Goal: Complete application form: Complete application form

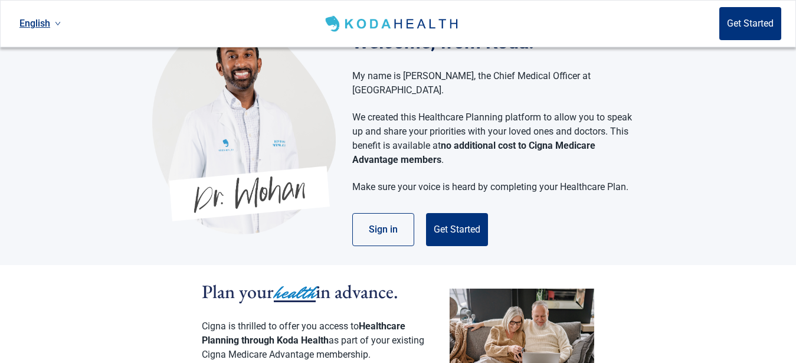
scroll to position [60, 0]
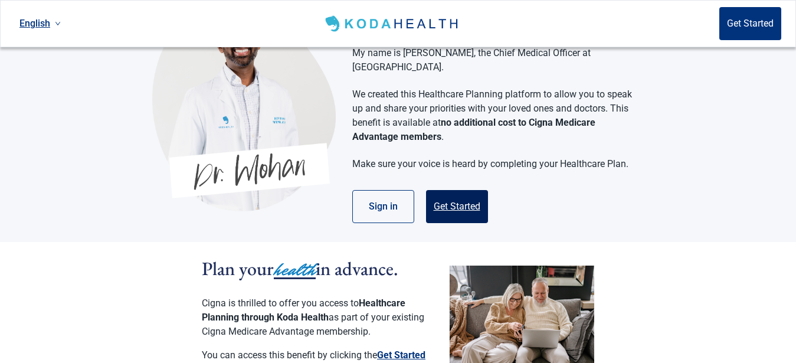
click at [447, 191] on button "Get Started" at bounding box center [457, 206] width 62 height 33
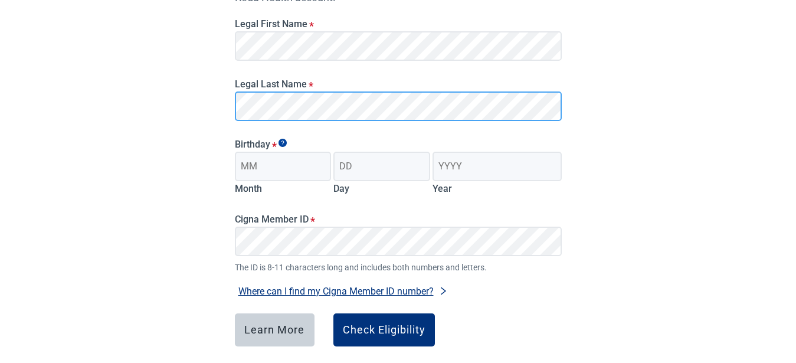
scroll to position [181, 0]
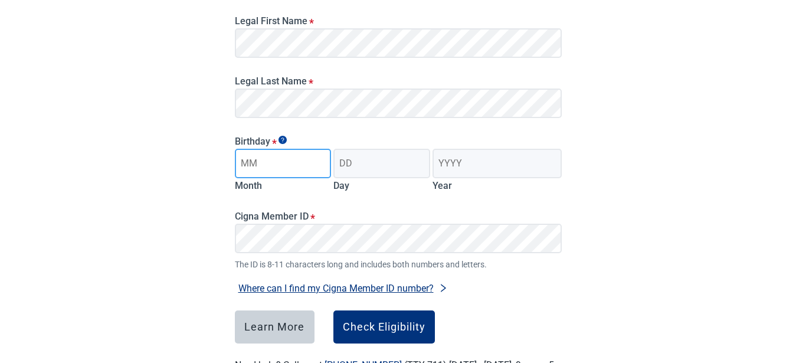
click at [258, 166] on input "Month" at bounding box center [283, 164] width 97 height 30
type input "1"
type input "04"
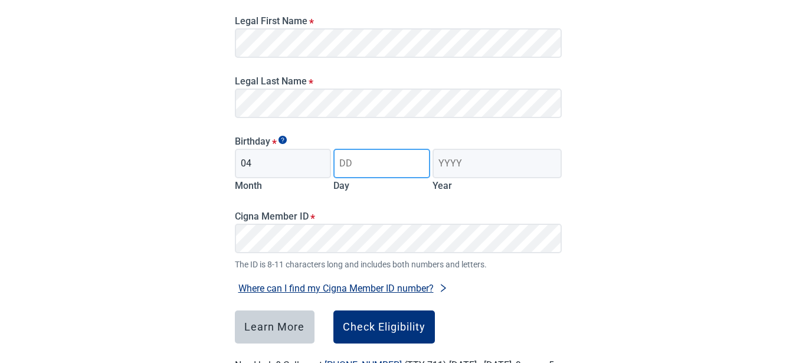
click at [354, 165] on input "Day" at bounding box center [381, 164] width 97 height 30
type input "16"
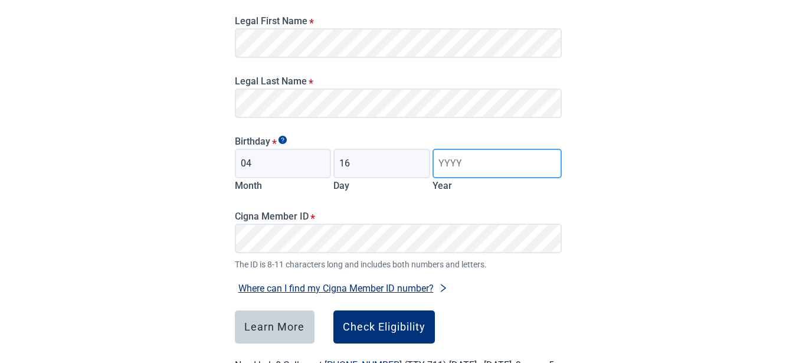
click at [468, 165] on input "Year" at bounding box center [497, 164] width 129 height 30
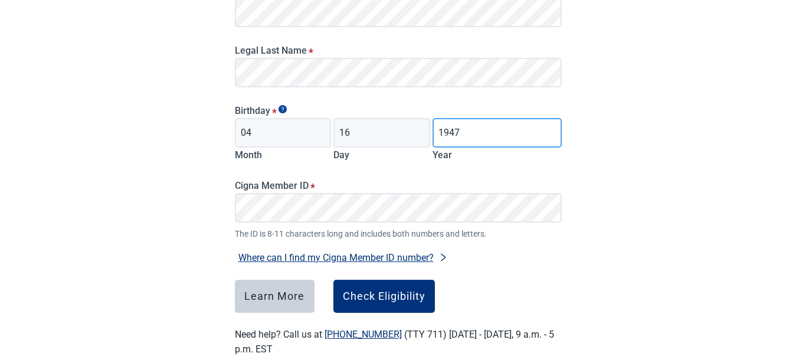
scroll to position [233, 0]
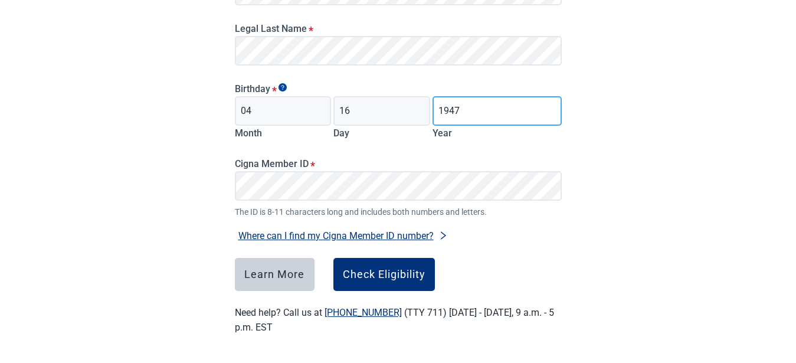
type input "1947"
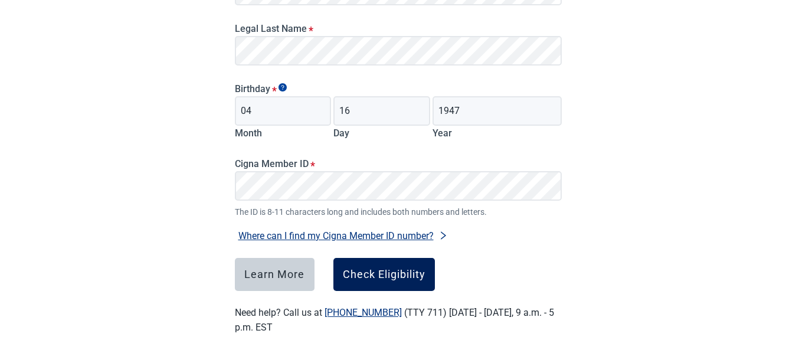
click at [368, 272] on div "Check Eligibility" at bounding box center [384, 275] width 83 height 12
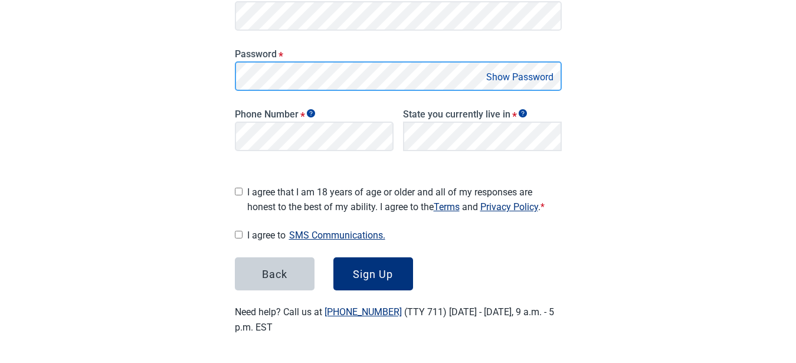
scroll to position [241, 0]
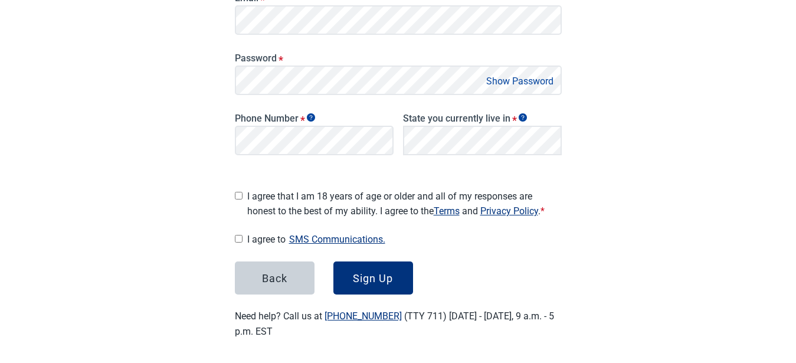
click at [531, 77] on button "Show Password" at bounding box center [520, 81] width 74 height 16
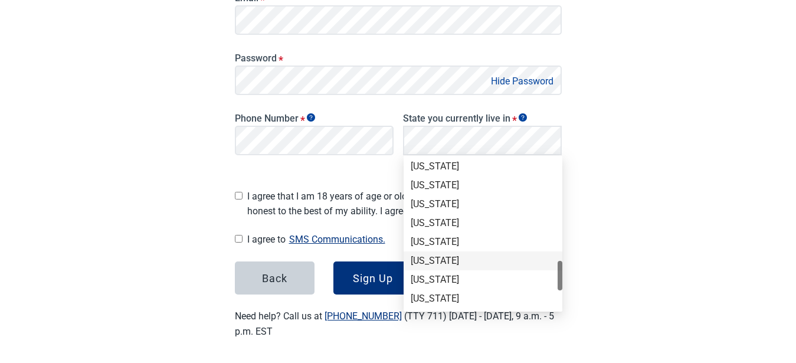
scroll to position [722, 0]
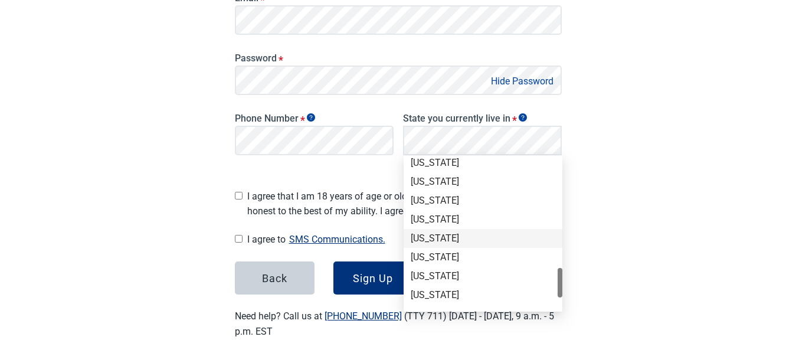
click at [446, 234] on div "[US_STATE]" at bounding box center [483, 238] width 145 height 13
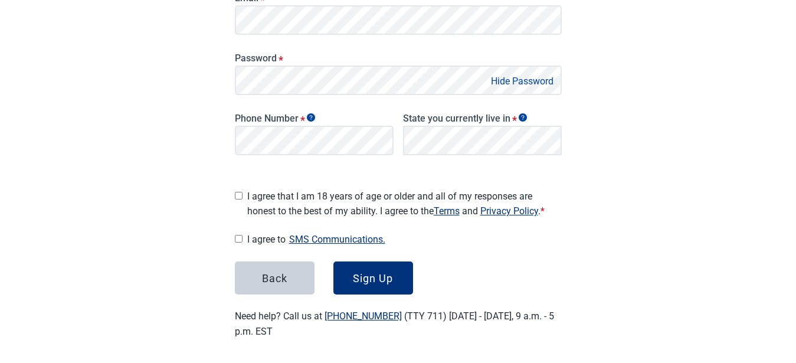
click at [239, 194] on input "I agree that I am 18 years of age or older and all of my responses are honest t…" at bounding box center [239, 196] width 8 height 8
checkbox input "true"
click at [240, 235] on input "I agree to SMS Communications." at bounding box center [239, 239] width 8 height 8
checkbox input "true"
click at [381, 267] on button "Sign Up" at bounding box center [373, 277] width 80 height 33
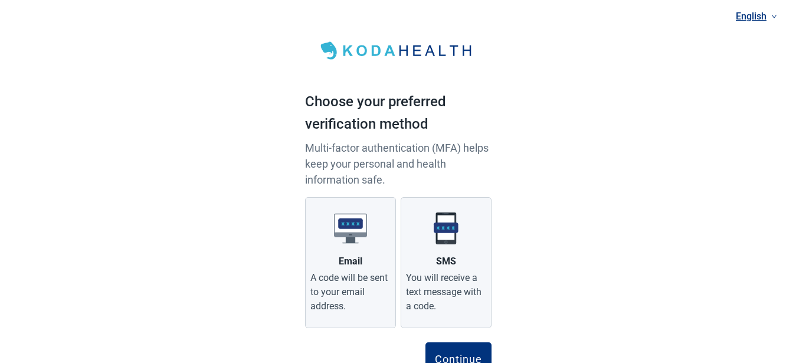
scroll to position [50, 0]
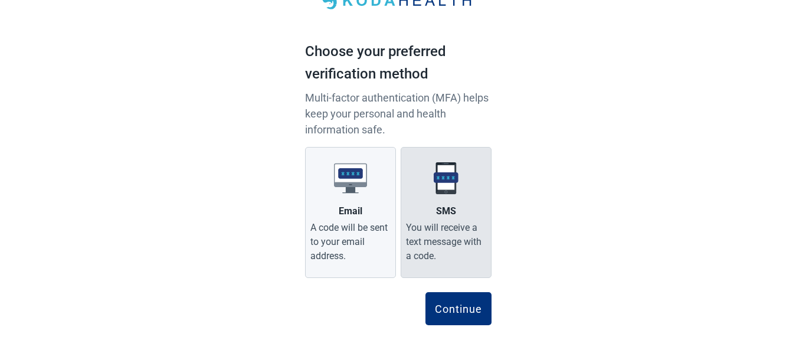
click at [440, 236] on div "You will receive a text message with a code." at bounding box center [446, 242] width 80 height 42
click at [0, 0] on input "SMS You will receive a text message with a code." at bounding box center [0, 0] width 0 height 0
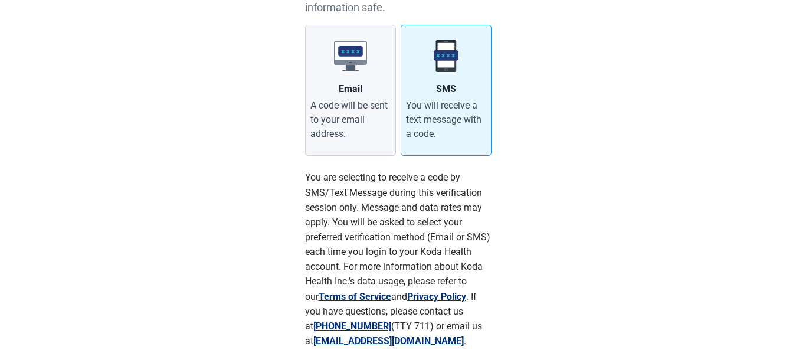
scroll to position [171, 0]
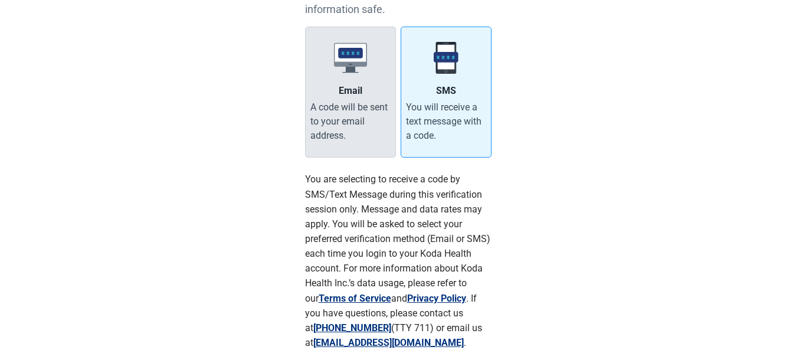
click at [339, 119] on div "A code will be sent to your email address." at bounding box center [350, 121] width 80 height 42
click at [0, 0] on input "Email A code will be sent to your email address." at bounding box center [0, 0] width 0 height 0
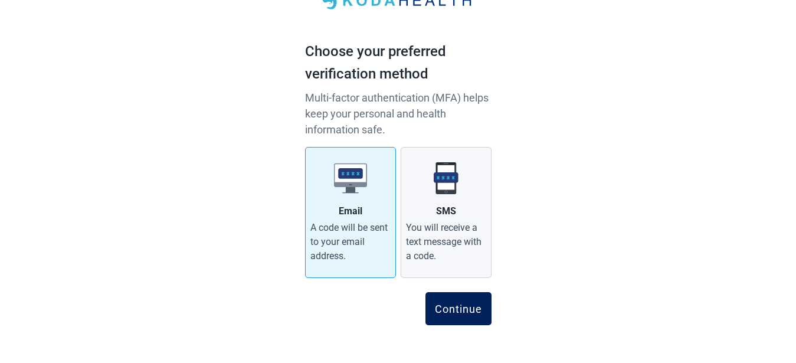
click at [462, 309] on div "Continue" at bounding box center [458, 309] width 47 height 12
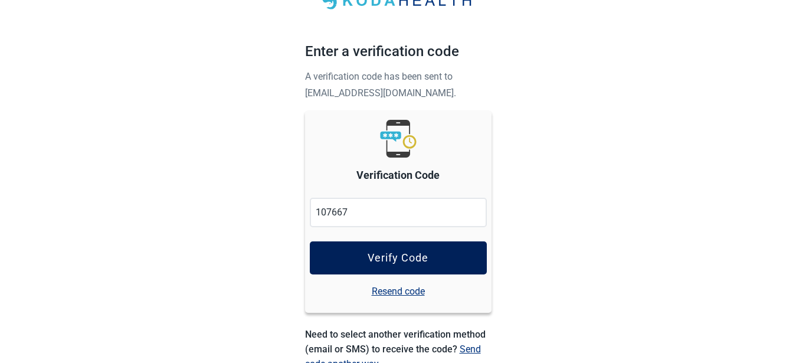
type input "107667"
click at [365, 250] on button "Verify Code" at bounding box center [398, 257] width 177 height 33
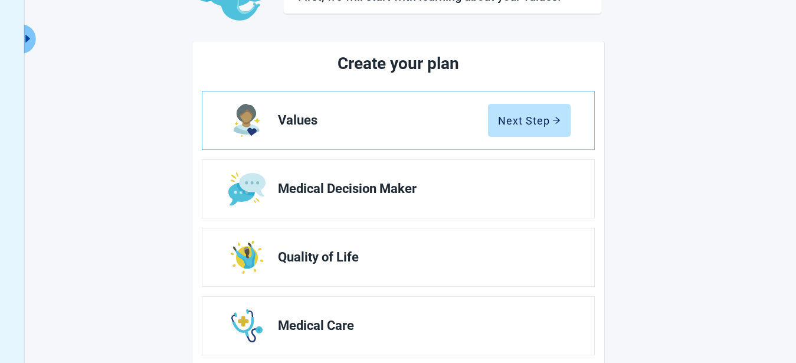
scroll to position [120, 0]
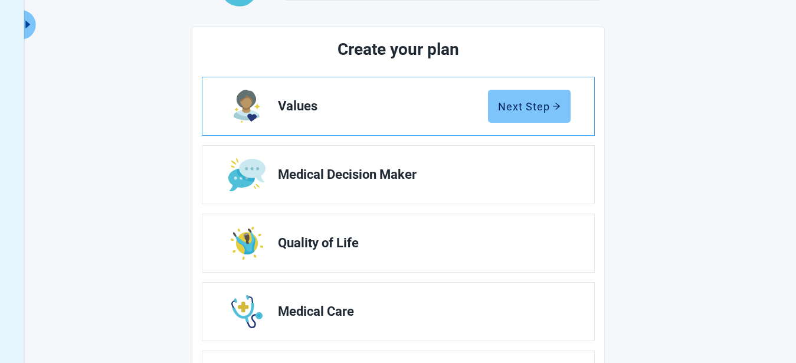
click at [519, 102] on div "Next Step" at bounding box center [529, 106] width 63 height 12
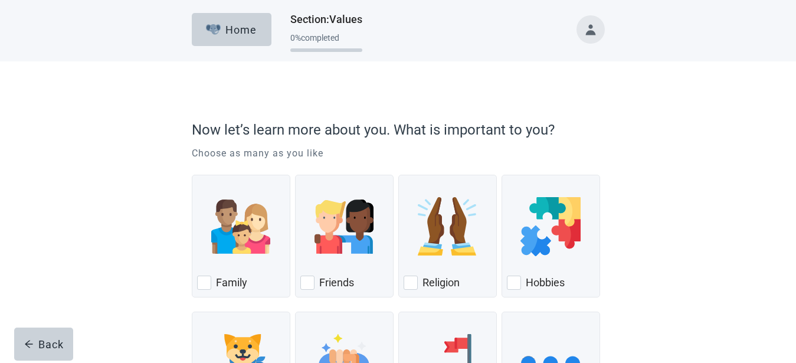
scroll to position [60, 0]
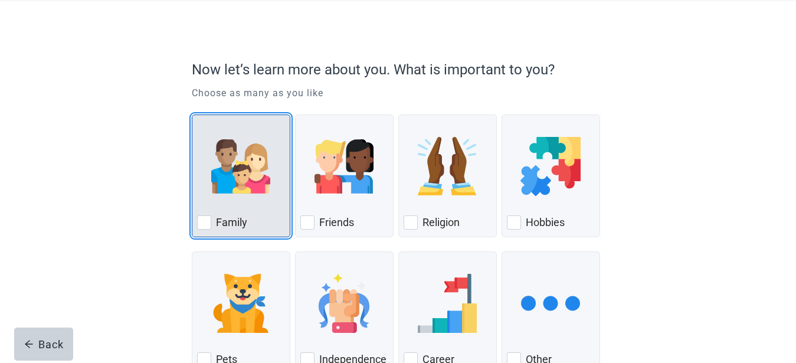
click at [204, 223] on div "Family, checkbox, not checked" at bounding box center [204, 222] width 14 height 14
click at [192, 115] on input "Family" at bounding box center [192, 115] width 1 height 1
checkbox input "true"
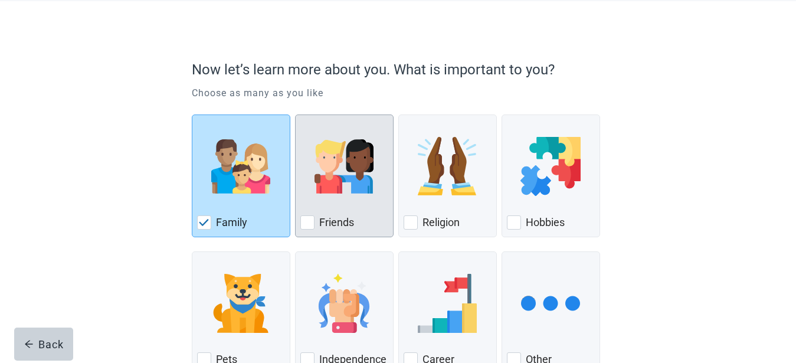
click at [307, 220] on div "Friends, checkbox, not checked" at bounding box center [307, 222] width 14 height 14
click at [296, 115] on input "Friends" at bounding box center [295, 115] width 1 height 1
checkbox input "true"
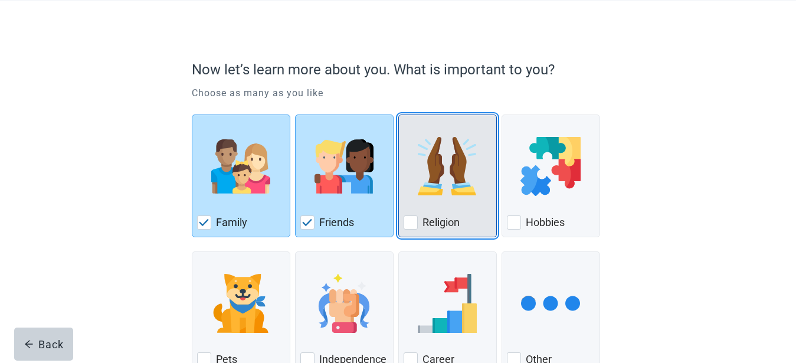
click at [411, 218] on div "Religion, checkbox, not checked" at bounding box center [411, 222] width 14 height 14
click at [399, 115] on input "Religion" at bounding box center [398, 115] width 1 height 1
checkbox input "true"
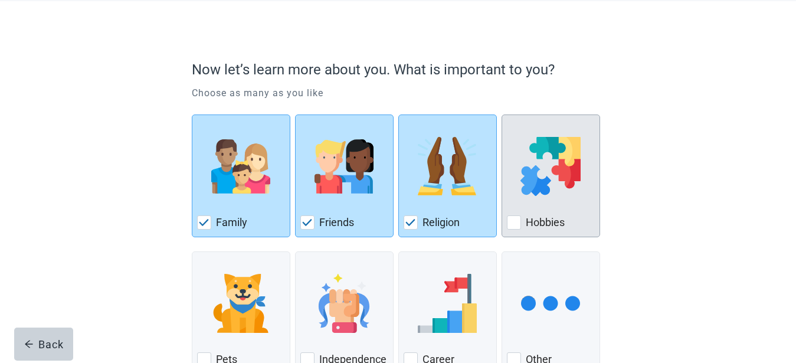
click at [516, 218] on div "Hobbies, checkbox, not checked" at bounding box center [514, 222] width 14 height 14
click at [502, 115] on input "Hobbies" at bounding box center [502, 115] width 1 height 1
checkbox input "true"
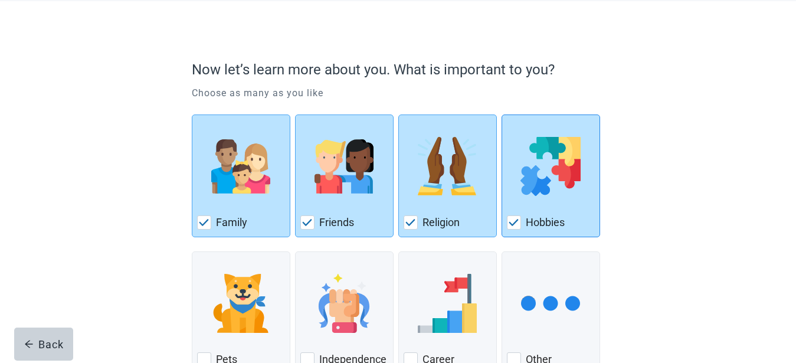
scroll to position [145, 0]
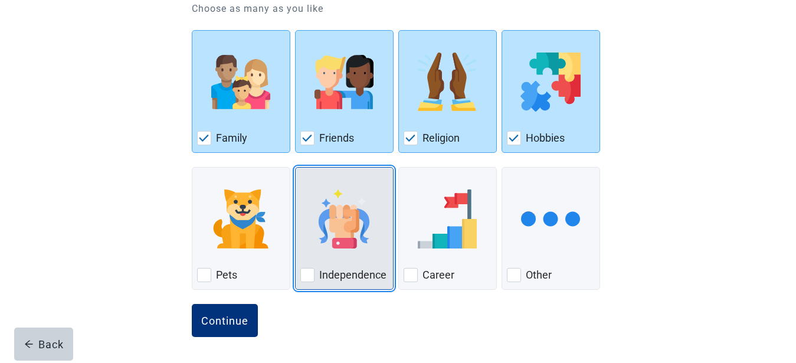
click at [312, 274] on div "Independence, checkbox, not checked" at bounding box center [307, 275] width 14 height 14
click at [296, 168] on input "Independence" at bounding box center [295, 167] width 1 height 1
checkbox input "true"
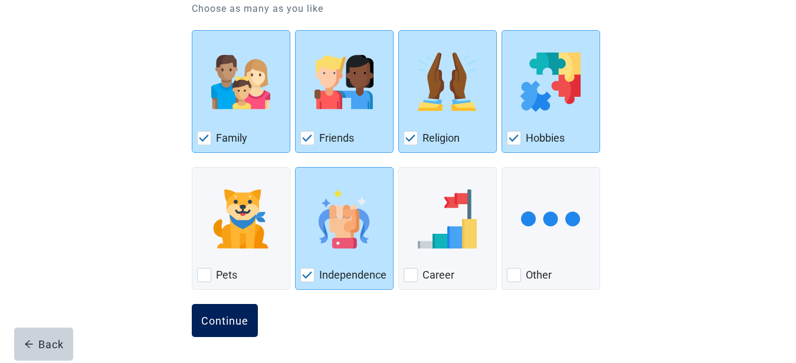
click at [241, 322] on div "Continue" at bounding box center [224, 321] width 47 height 12
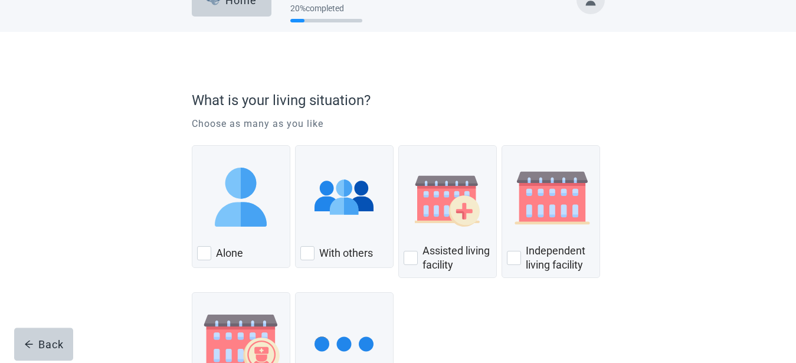
scroll to position [60, 0]
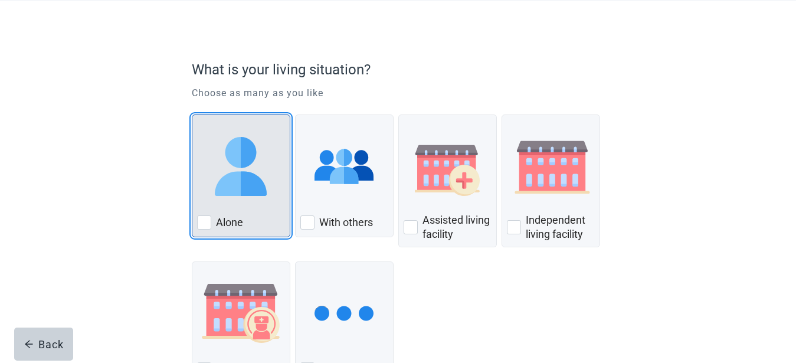
click at [208, 220] on div "Alone, checkbox, not checked" at bounding box center [204, 222] width 14 height 14
click at [192, 115] on input "Alone" at bounding box center [192, 115] width 1 height 1
checkbox input "true"
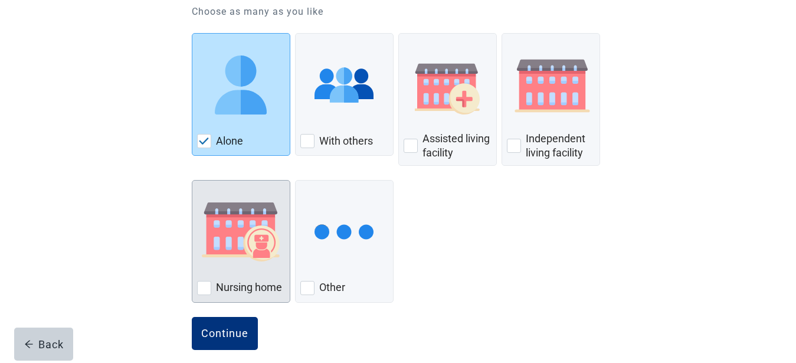
scroll to position [155, 0]
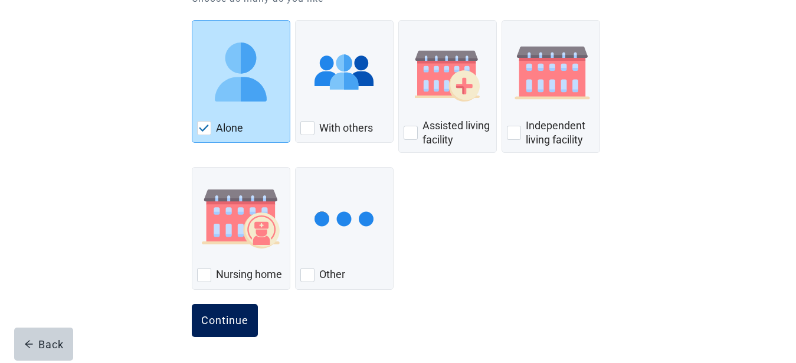
click at [221, 324] on div "Continue" at bounding box center [224, 321] width 47 height 12
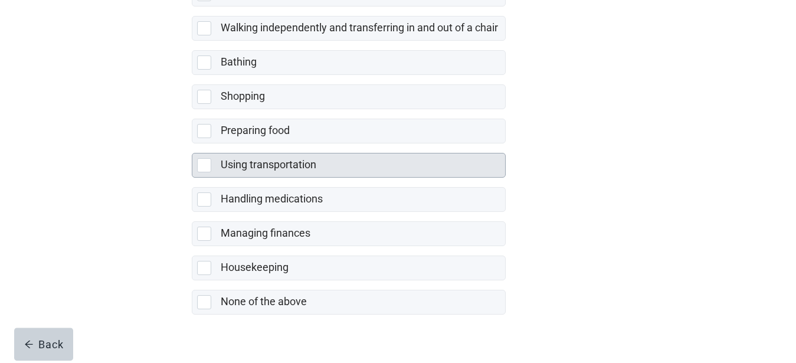
scroll to position [290, 0]
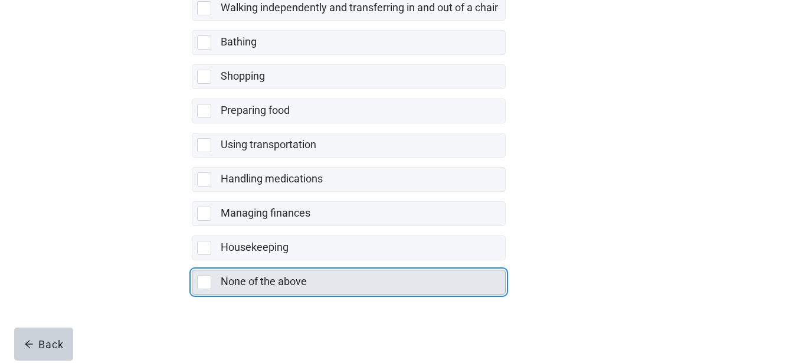
click at [211, 277] on div "None of the above, checkbox, not selected" at bounding box center [206, 282] width 19 height 14
click at [192, 261] on input "None of the above" at bounding box center [192, 260] width 1 height 1
checkbox input "true"
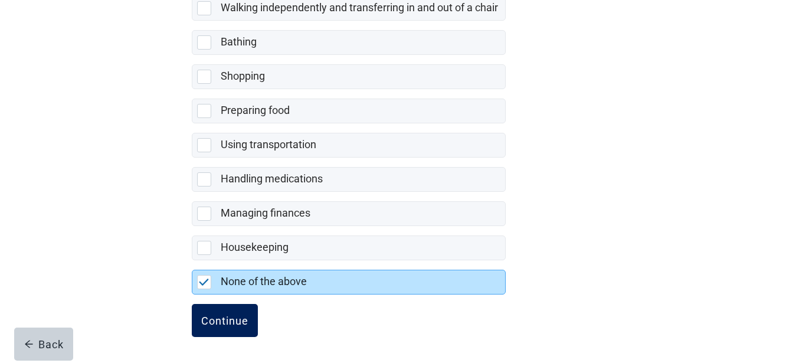
click at [224, 318] on div "Continue" at bounding box center [224, 321] width 47 height 12
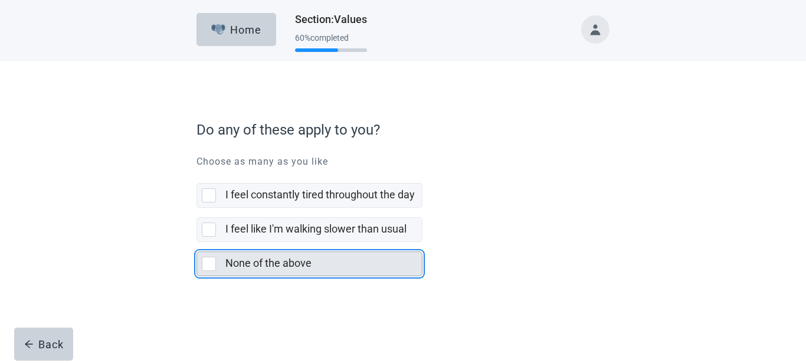
click at [207, 261] on div "None of the above, checkbox, not selected" at bounding box center [209, 264] width 14 height 14
click at [197, 243] on input "None of the above" at bounding box center [197, 242] width 1 height 1
checkbox input "true"
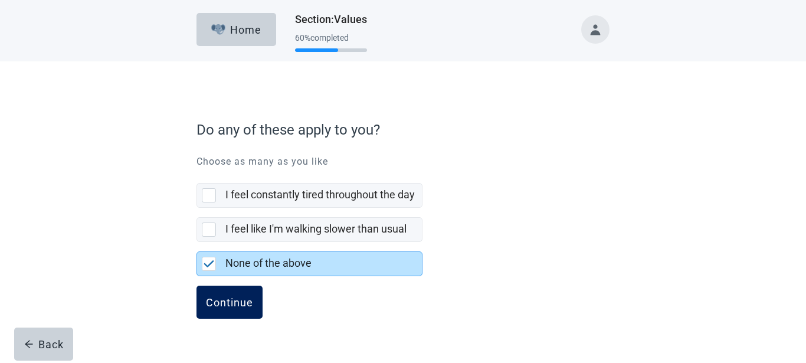
click at [218, 297] on div "Continue" at bounding box center [229, 302] width 47 height 12
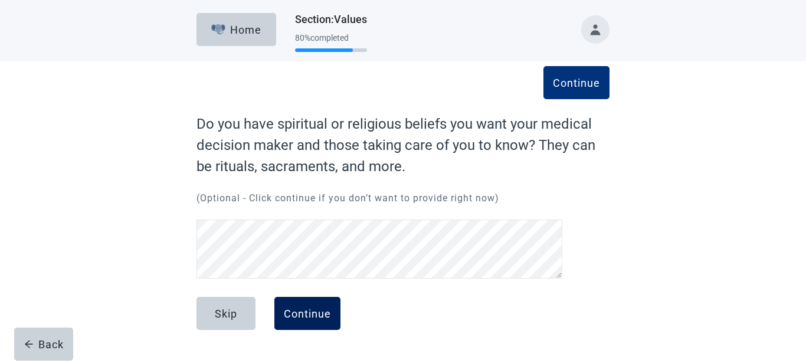
click at [290, 308] on div "Continue" at bounding box center [307, 314] width 47 height 12
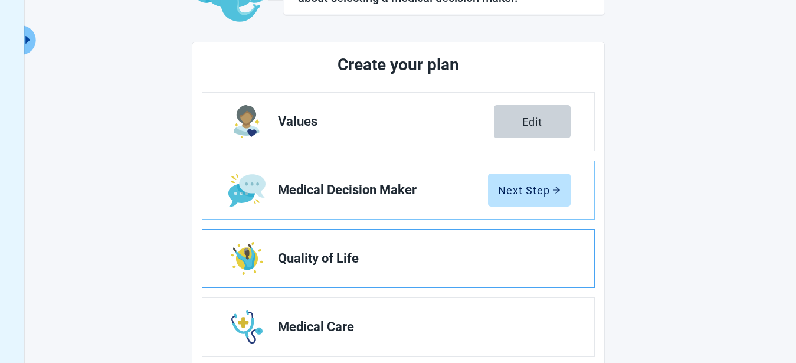
scroll to position [120, 0]
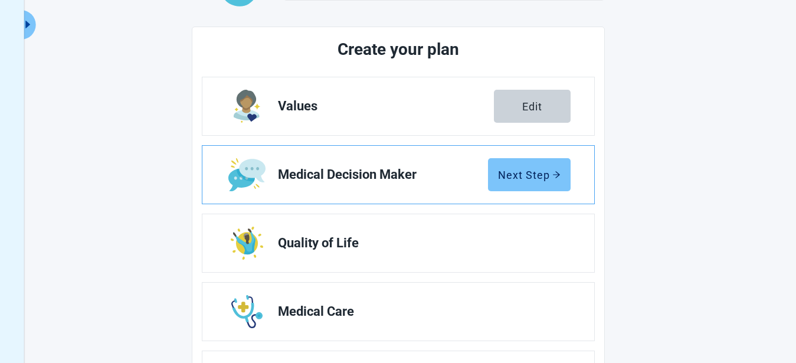
click at [520, 166] on button "Next Step" at bounding box center [529, 174] width 83 height 33
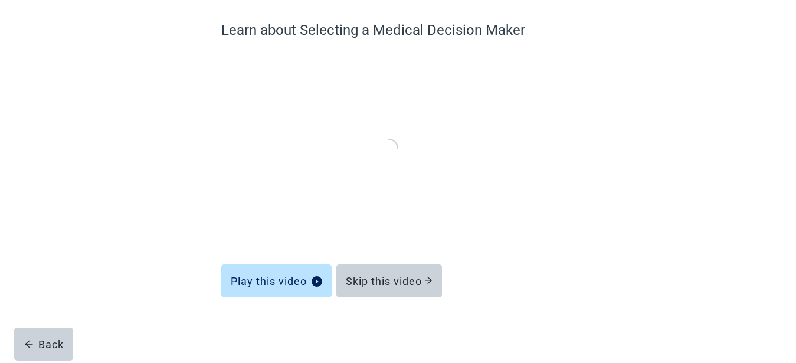
scroll to position [92, 0]
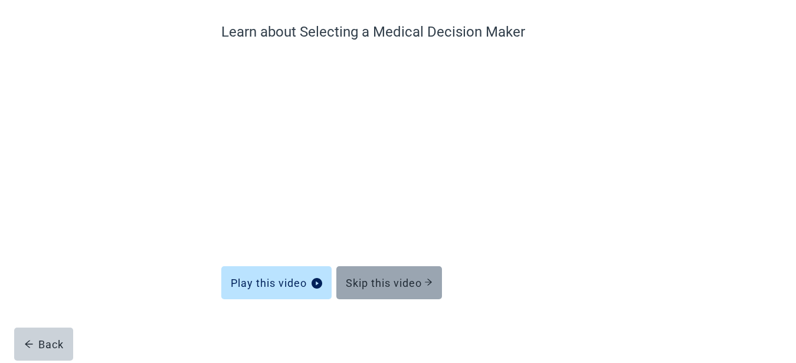
click at [397, 277] on div "Skip this video" at bounding box center [389, 283] width 87 height 12
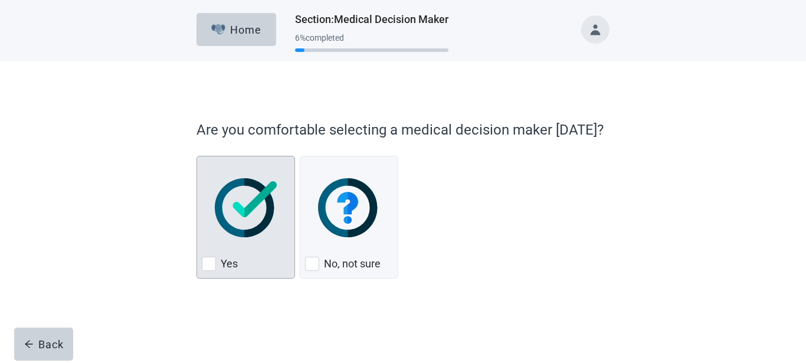
click at [207, 260] on div "Yes, checkbox, not checked" at bounding box center [209, 264] width 14 height 14
click at [197, 156] on input "Yes" at bounding box center [197, 156] width 1 height 1
checkbox input "true"
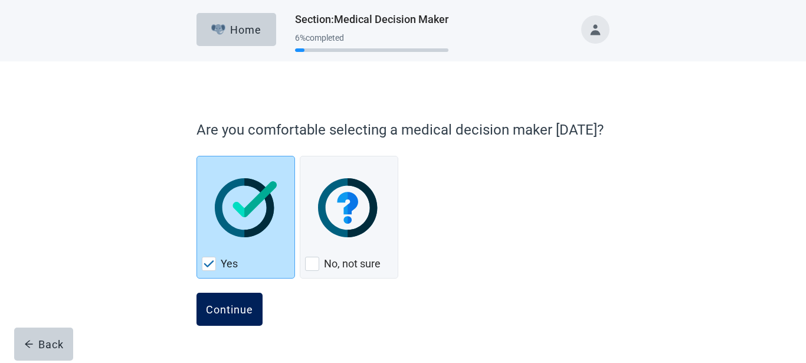
click at [223, 307] on div "Continue" at bounding box center [229, 309] width 47 height 12
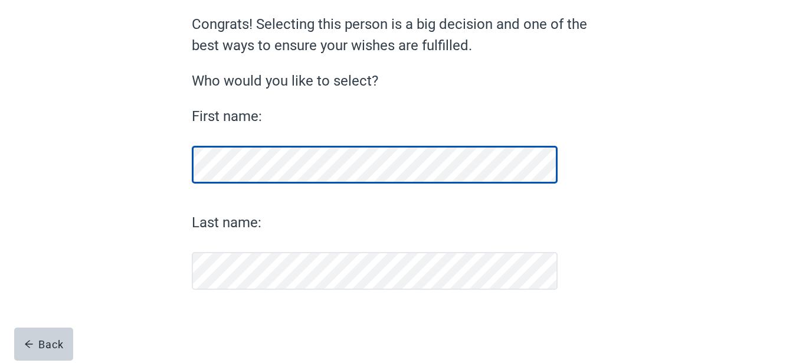
scroll to position [100, 0]
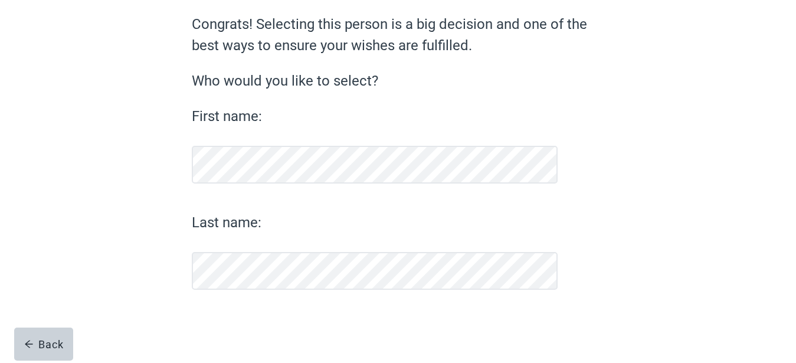
click at [276, 223] on label "Last name:" at bounding box center [375, 222] width 366 height 21
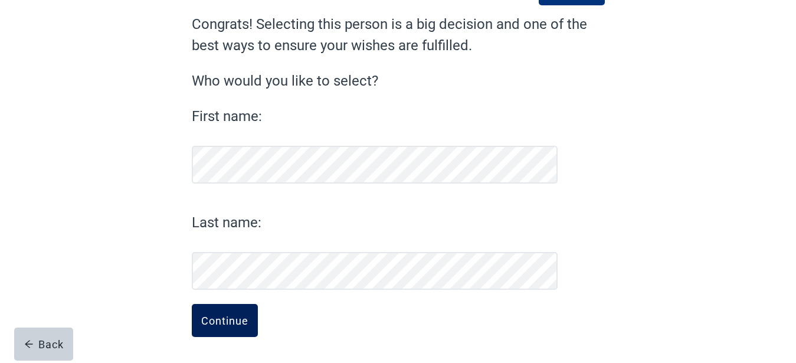
click at [230, 318] on div "Continue" at bounding box center [224, 321] width 47 height 12
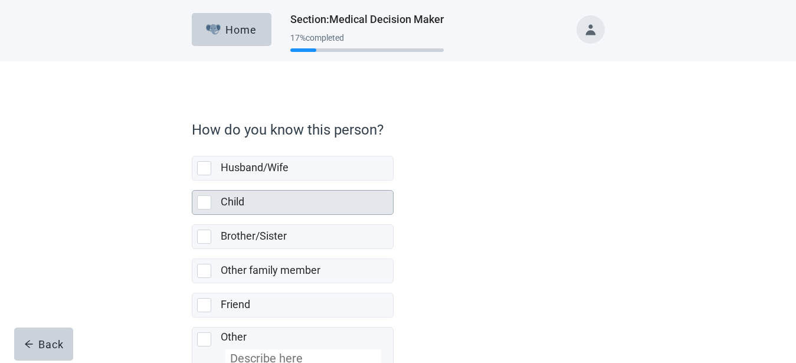
click at [208, 201] on div "Child, checkbox, not selected" at bounding box center [204, 202] width 14 height 14
click at [192, 181] on input "Child" at bounding box center [192, 181] width 1 height 1
checkbox input "true"
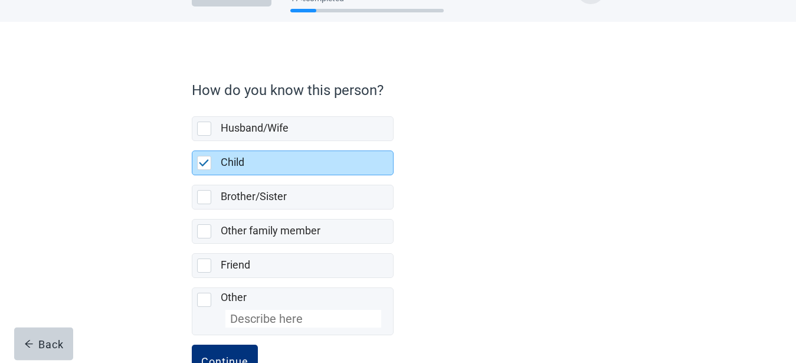
scroll to position [60, 0]
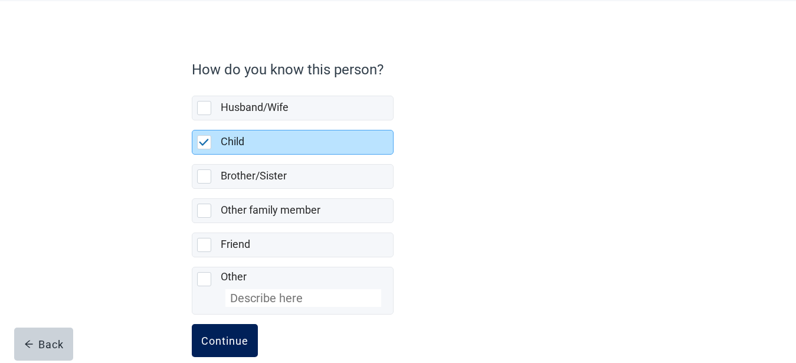
click at [225, 339] on div "Continue" at bounding box center [224, 341] width 47 height 12
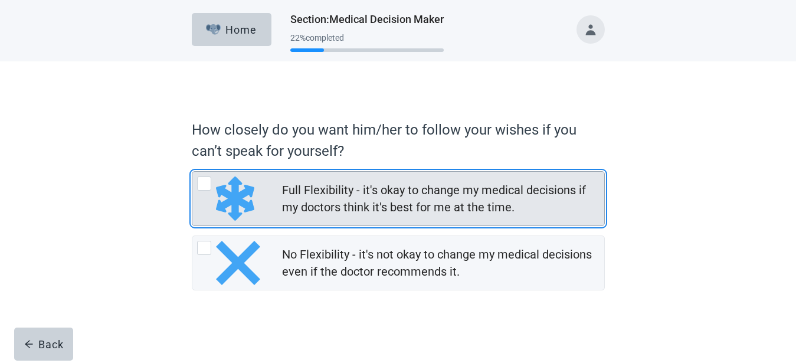
click at [199, 182] on div "Full Flexibility - it's okay to change my medical decisions if my doctors think…" at bounding box center [204, 183] width 14 height 14
click at [192, 172] on input "Full Flexibility - it's okay to change my medical decisions if my doctors think…" at bounding box center [192, 171] width 1 height 1
radio input "true"
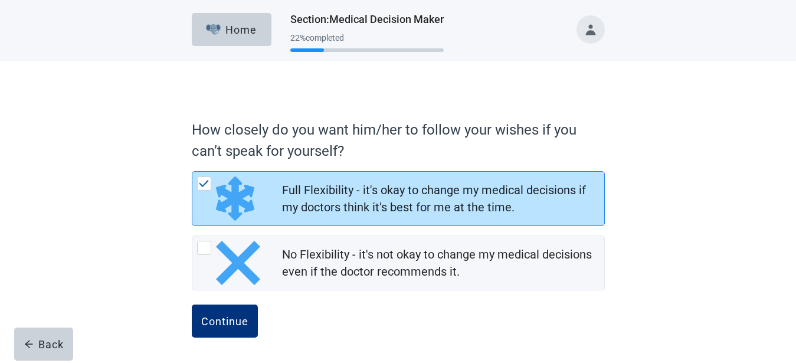
scroll to position [1, 0]
click at [234, 313] on button "Continue" at bounding box center [225, 320] width 66 height 33
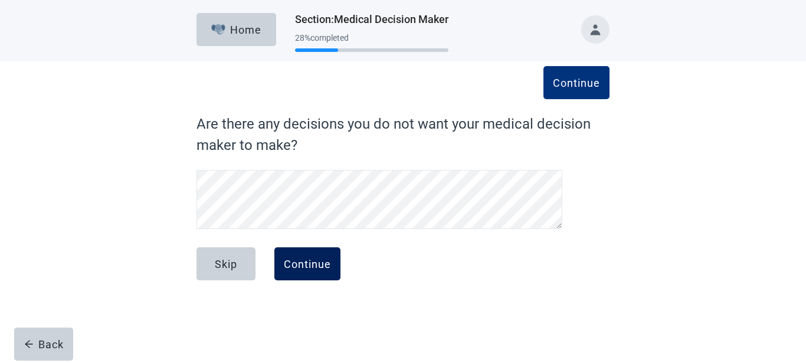
click at [317, 264] on div "Continue" at bounding box center [307, 264] width 47 height 12
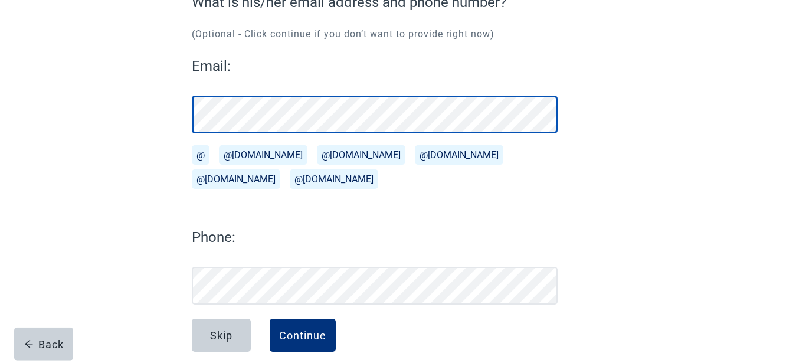
scroll to position [136, 0]
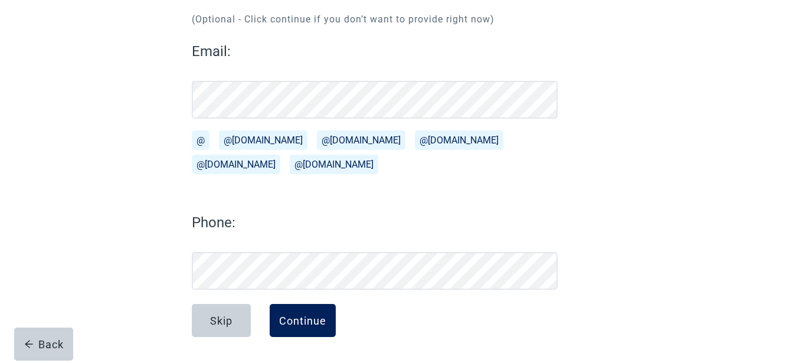
click at [289, 317] on div "Continue" at bounding box center [302, 321] width 47 height 12
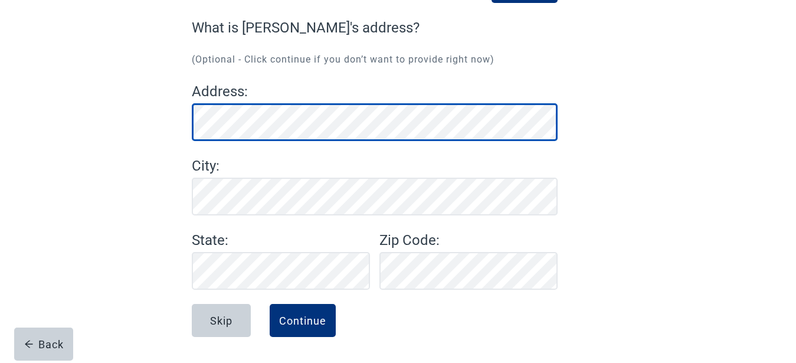
scroll to position [96, 0]
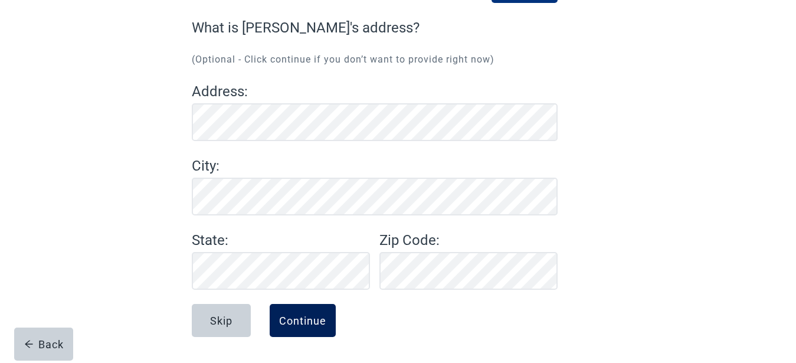
click at [308, 320] on div "Continue" at bounding box center [302, 321] width 47 height 12
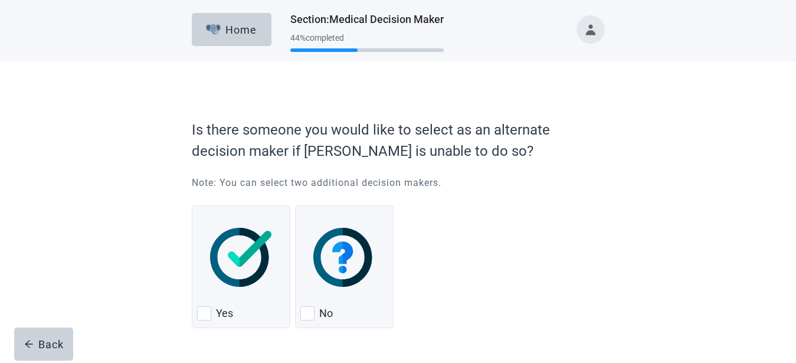
scroll to position [38, 0]
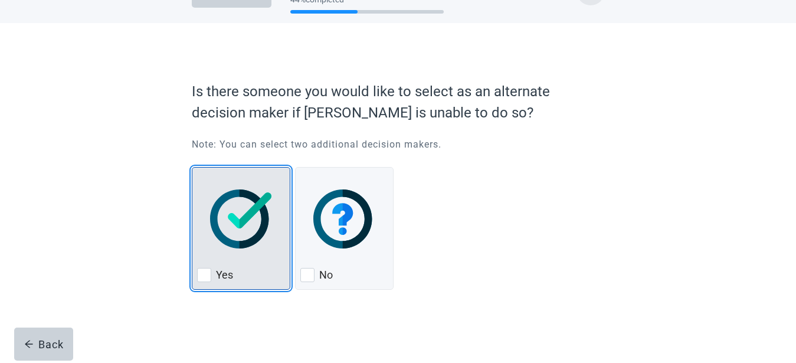
click at [205, 274] on div "Yes, checkbox, not checked" at bounding box center [204, 275] width 14 height 14
click at [192, 168] on input "Yes" at bounding box center [192, 167] width 1 height 1
checkbox input "true"
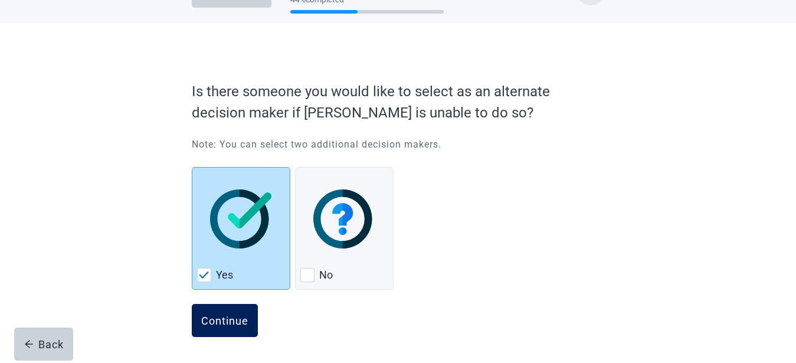
click at [237, 312] on button "Continue" at bounding box center [225, 320] width 66 height 33
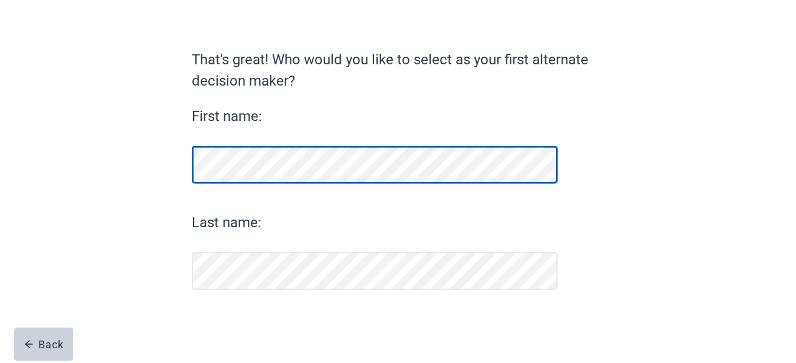
scroll to position [64, 0]
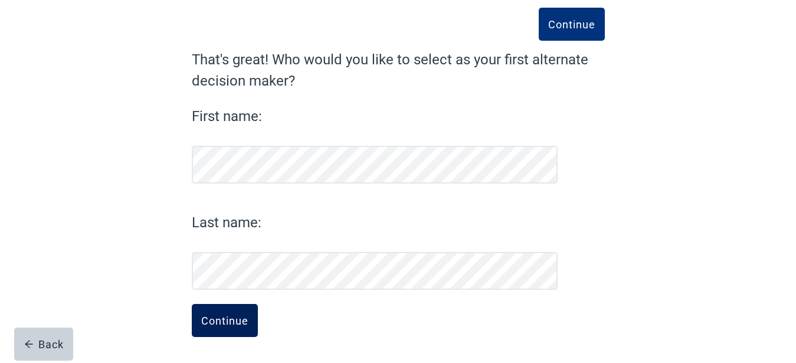
click at [234, 322] on div "Continue" at bounding box center [224, 321] width 47 height 12
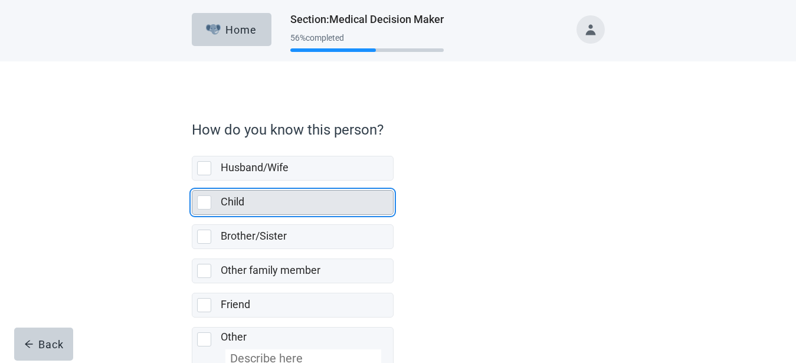
click at [208, 199] on div "Child, checkbox, not selected" at bounding box center [204, 202] width 14 height 14
click at [192, 181] on input "Child" at bounding box center [192, 181] width 1 height 1
checkbox input "true"
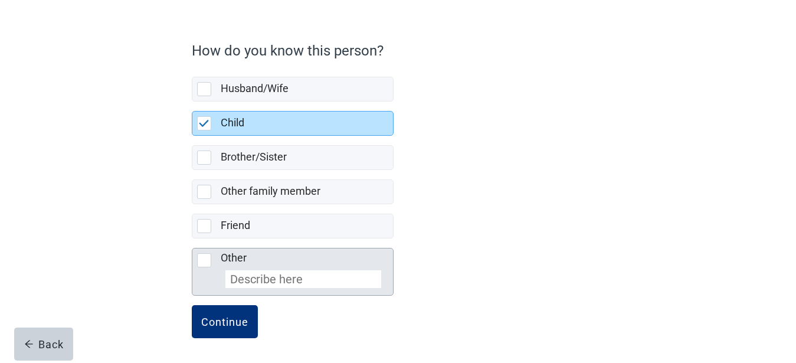
scroll to position [80, 0]
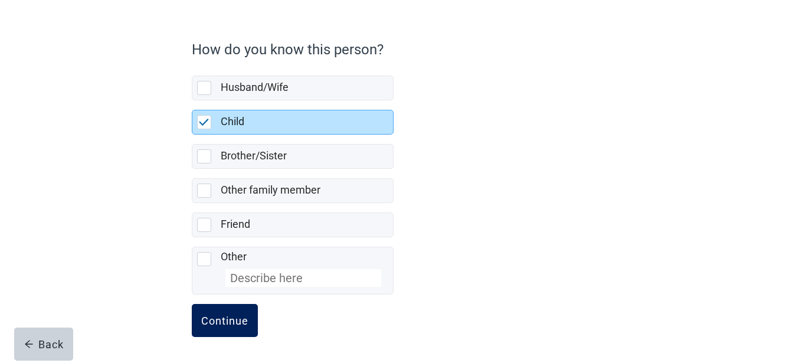
click at [221, 313] on button "Continue" at bounding box center [225, 320] width 66 height 33
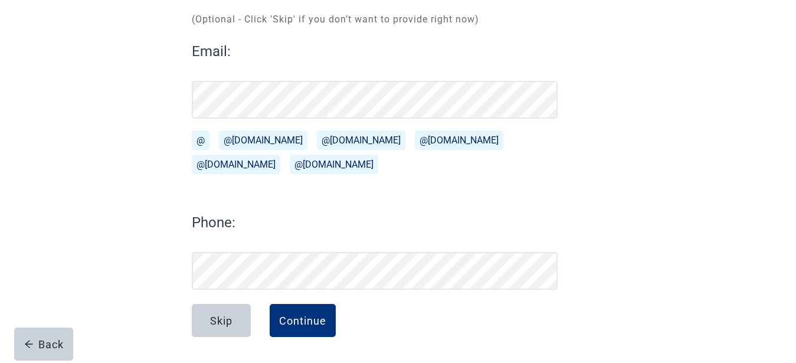
scroll to position [136, 0]
click at [310, 315] on div "Continue" at bounding box center [302, 321] width 47 height 12
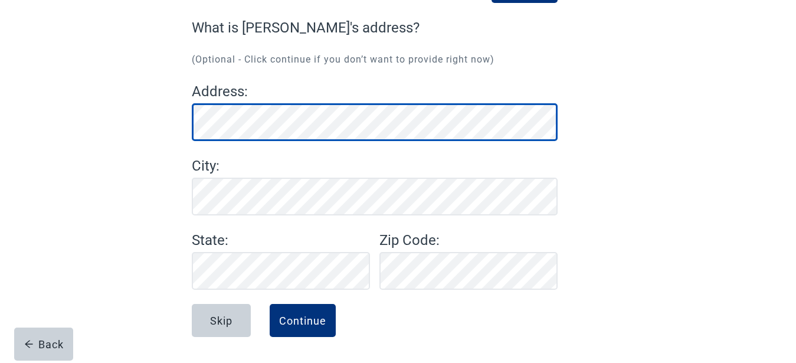
scroll to position [96, 0]
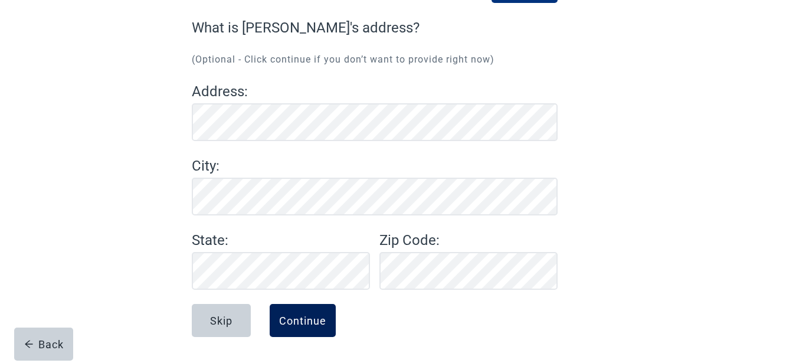
click at [309, 313] on button "Continue" at bounding box center [303, 320] width 66 height 33
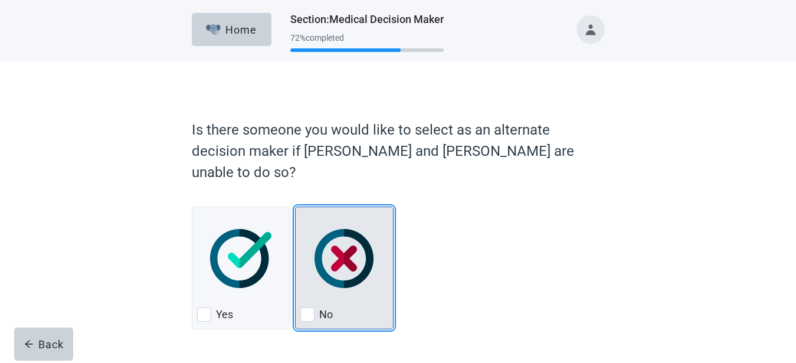
click at [322, 305] on div "No" at bounding box center [344, 314] width 88 height 19
click at [296, 207] on input "No" at bounding box center [295, 207] width 1 height 1
checkbox input "true"
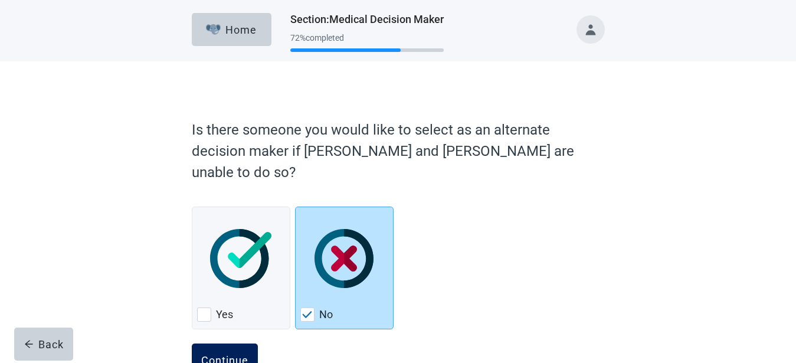
click at [210, 354] on div "Continue" at bounding box center [224, 360] width 47 height 12
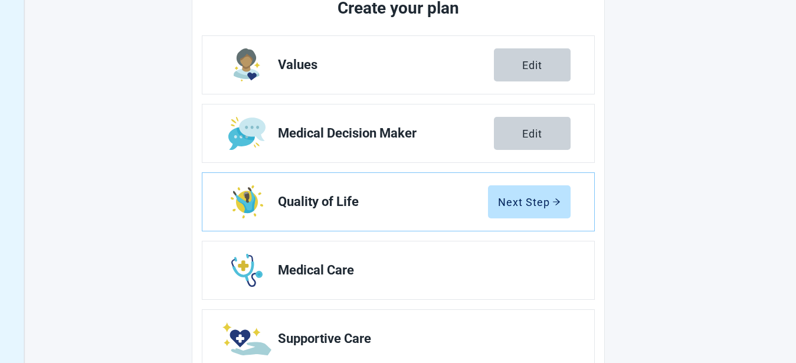
scroll to position [181, 0]
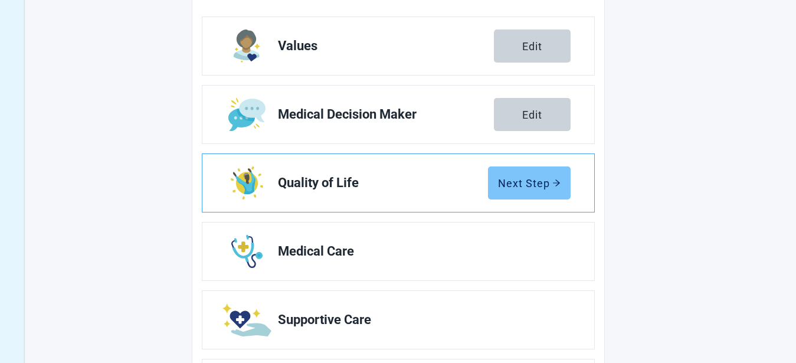
click at [551, 181] on div "Next Step" at bounding box center [529, 183] width 63 height 12
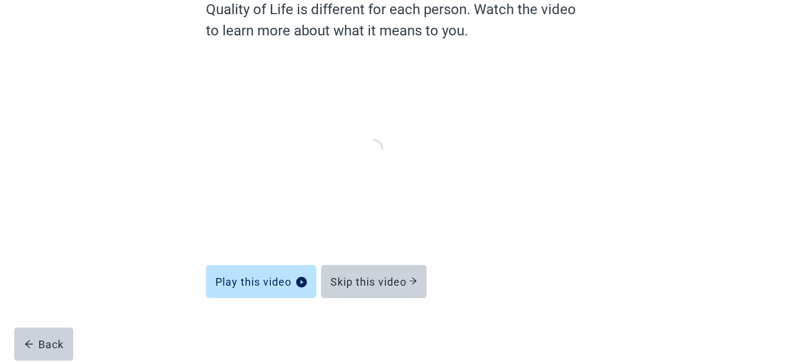
scroll to position [113, 0]
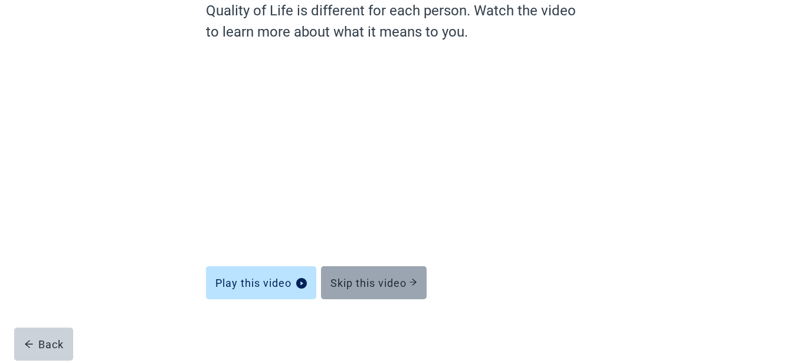
click at [358, 280] on div "Skip this video" at bounding box center [374, 283] width 87 height 12
click at [358, 279] on div "Skip this video" at bounding box center [374, 283] width 87 height 12
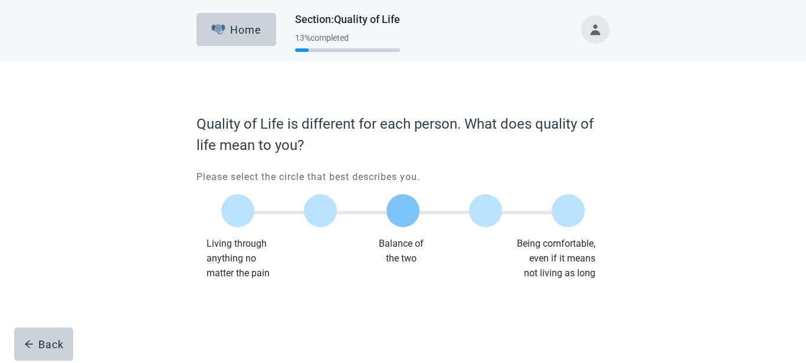
click at [401, 210] on label "Main content" at bounding box center [403, 210] width 33 height 33
click at [403, 211] on input "Quality of life scale: 50 out of 100. Balance of the two" at bounding box center [403, 211] width 0 height 0
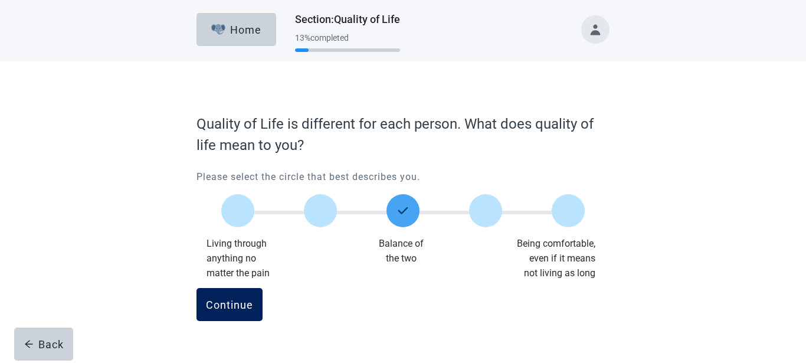
click at [241, 299] on div "Continue" at bounding box center [229, 305] width 47 height 12
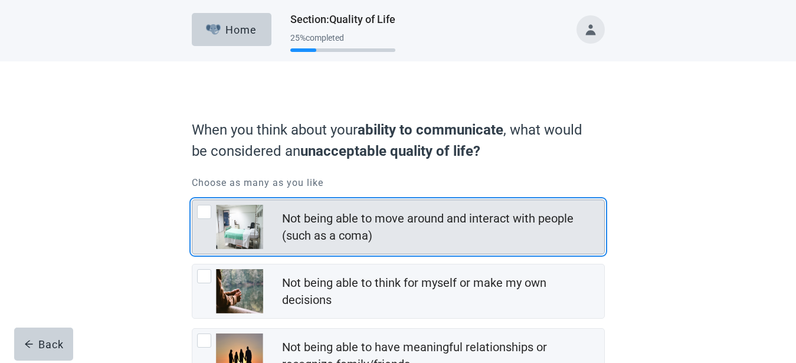
click at [206, 210] on div "Not being able to move around and interact with people (such as a coma), checkb…" at bounding box center [204, 212] width 14 height 14
click at [192, 200] on input "Not being able to move around and interact with people (such as a coma)" at bounding box center [192, 199] width 1 height 1
checkbox input "true"
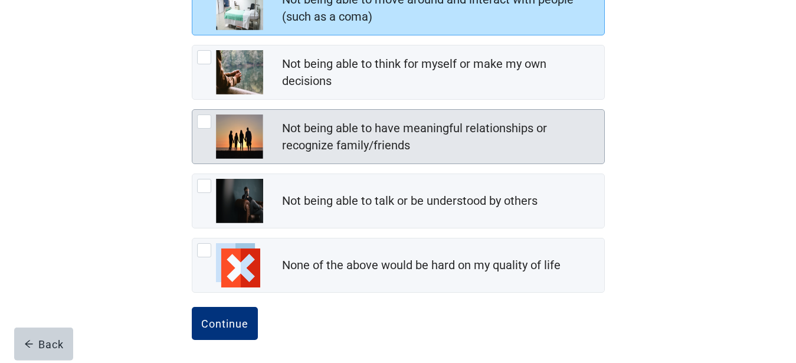
scroll to position [222, 0]
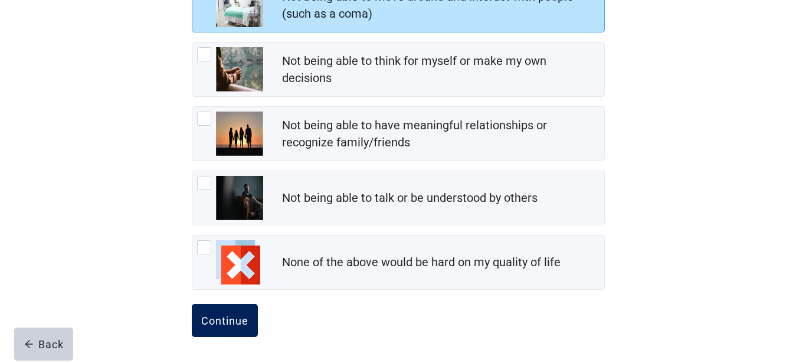
click at [226, 319] on div "Continue" at bounding box center [224, 321] width 47 height 12
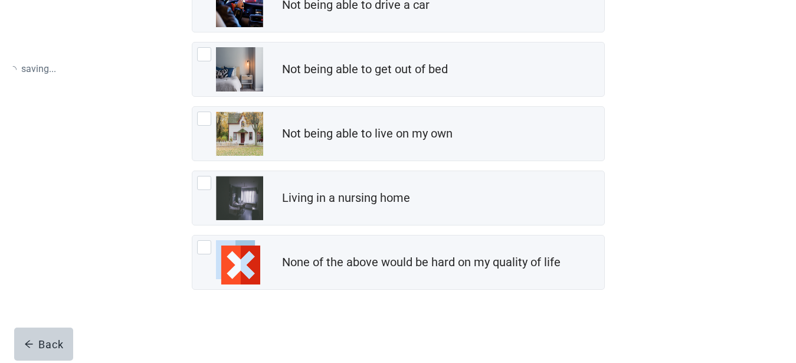
click at [222, 319] on form "When you think about your mobility , what would be considered an unacceptable q…" at bounding box center [398, 127] width 413 height 472
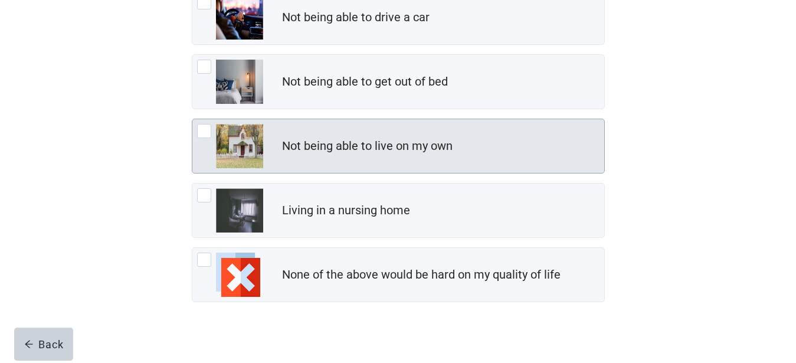
scroll to position [222, 0]
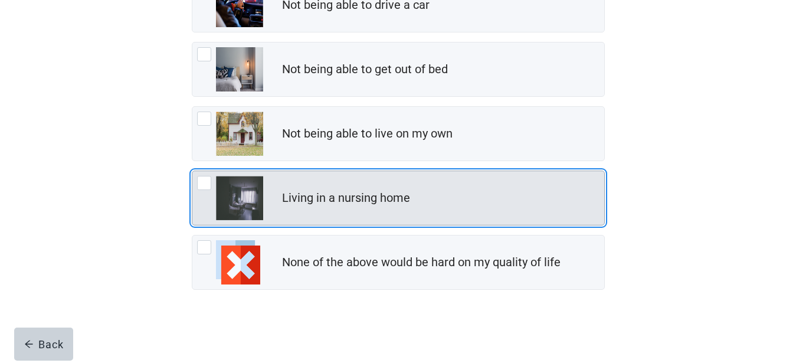
click at [205, 182] on div "Living in a nursing home, checkbox, not checked" at bounding box center [204, 183] width 14 height 14
click at [192, 171] on input "Living in a nursing home" at bounding box center [192, 171] width 1 height 1
checkbox input "true"
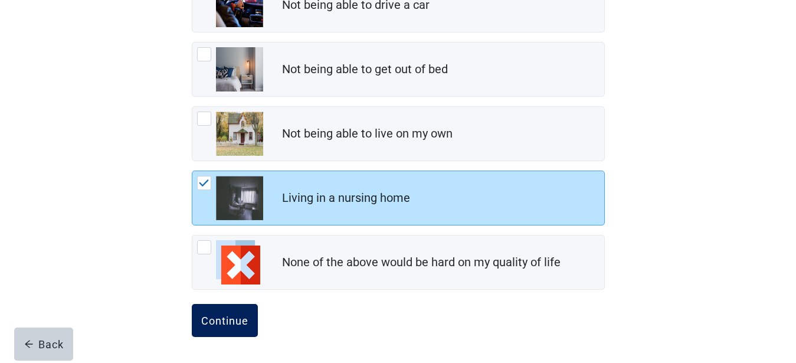
click at [231, 316] on div "Continue" at bounding box center [224, 321] width 47 height 12
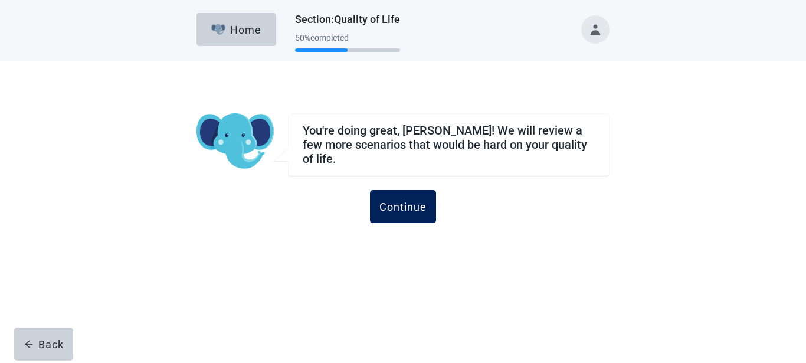
click at [418, 201] on div "Continue" at bounding box center [403, 207] width 47 height 12
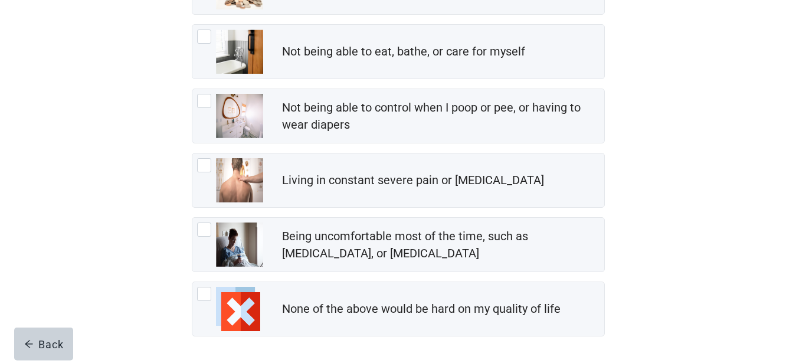
scroll to position [241, 0]
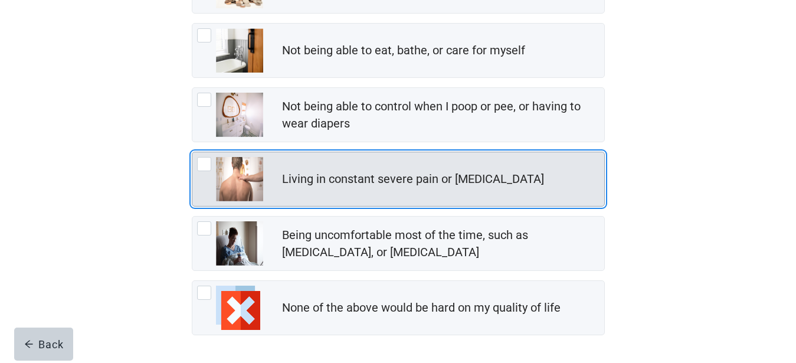
click at [206, 162] on div "Living in constant severe pain or shortness of breath, checkbox, not checked" at bounding box center [204, 164] width 14 height 14
click at [192, 152] on input "Living in constant severe pain or [MEDICAL_DATA]" at bounding box center [192, 152] width 1 height 1
checkbox input "true"
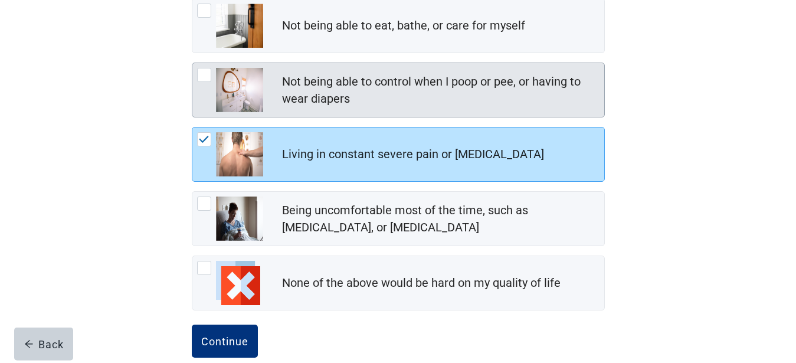
scroll to position [286, 0]
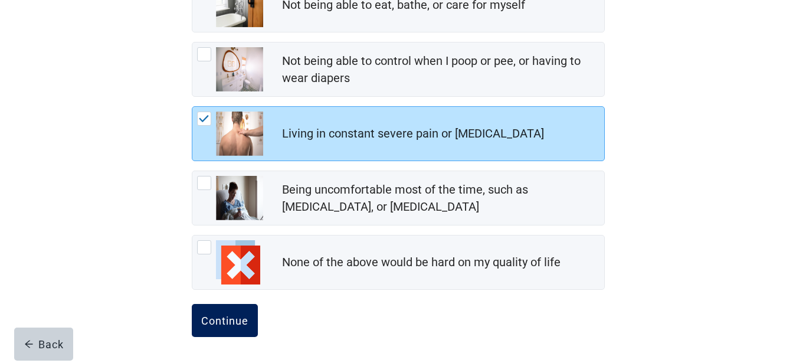
click at [225, 318] on div "Continue" at bounding box center [224, 321] width 47 height 12
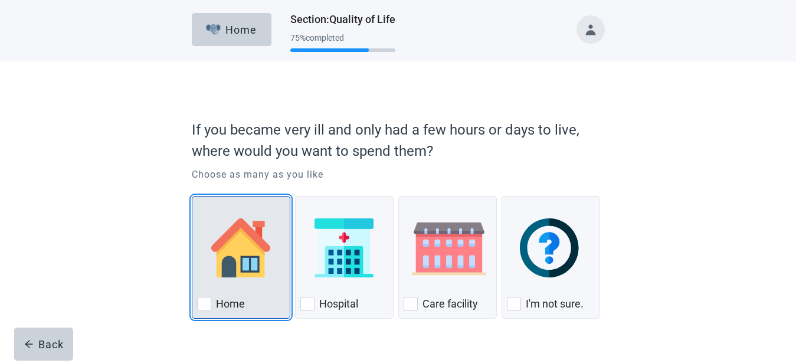
click at [201, 305] on div "Home, checkbox, not checked" at bounding box center [204, 304] width 14 height 14
click at [192, 197] on input "Home" at bounding box center [192, 196] width 1 height 1
checkbox input "true"
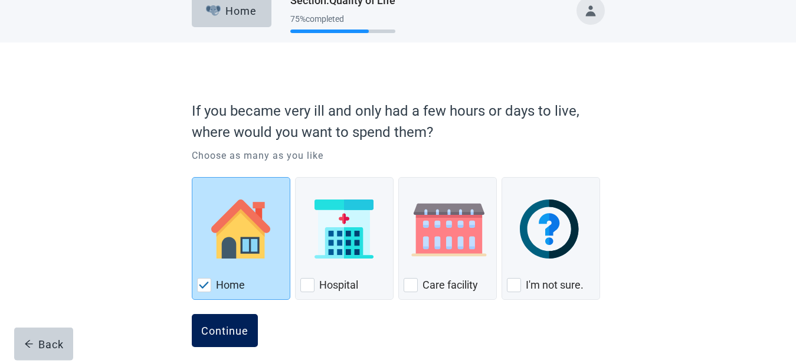
scroll to position [29, 0]
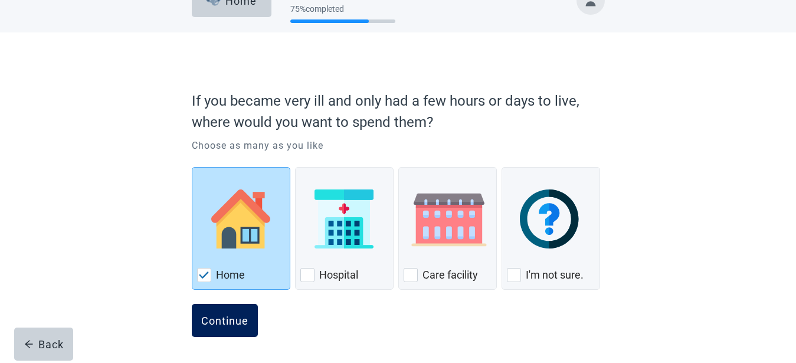
click at [234, 315] on div "Continue" at bounding box center [224, 321] width 47 height 12
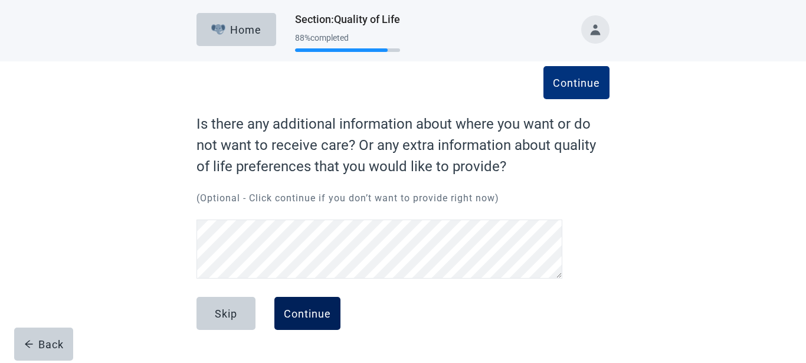
click at [299, 308] on div "Continue" at bounding box center [307, 314] width 47 height 12
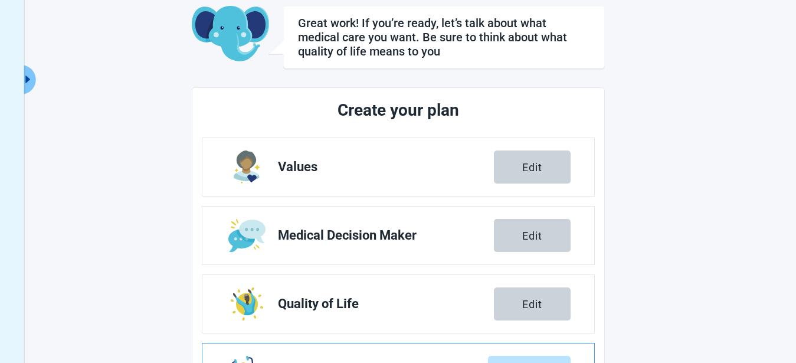
scroll to position [181, 0]
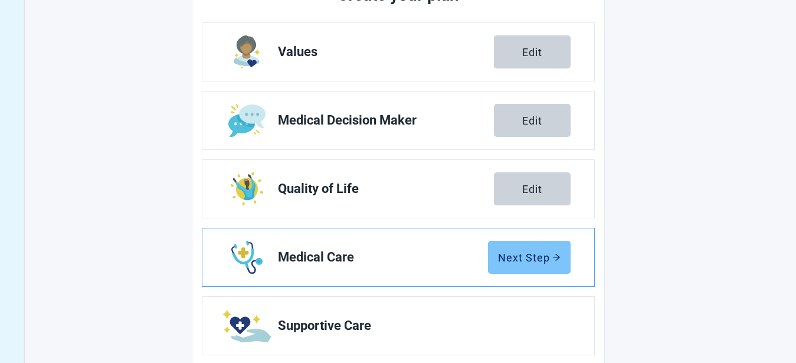
click at [531, 252] on div "Next Step" at bounding box center [529, 257] width 63 height 12
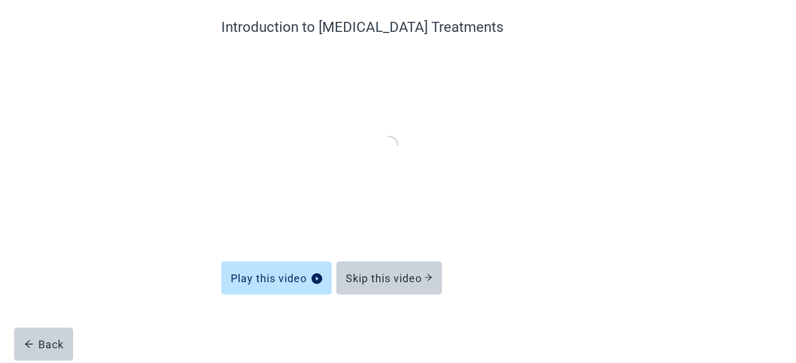
scroll to position [92, 0]
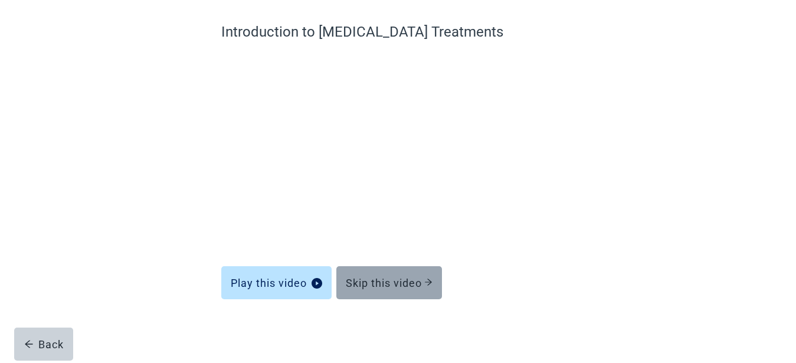
click at [377, 277] on div "Skip this video" at bounding box center [389, 283] width 87 height 12
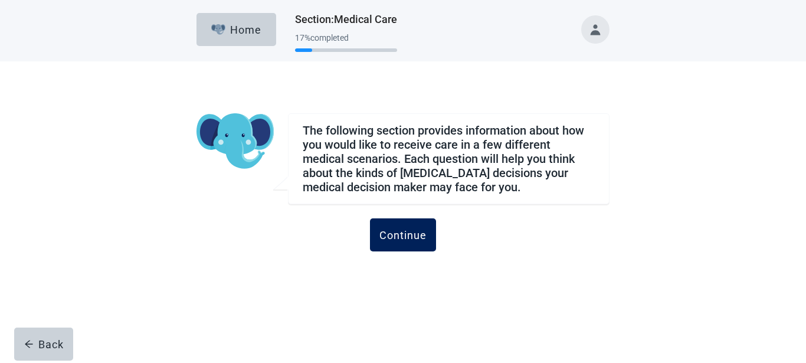
click at [410, 221] on button "Continue" at bounding box center [403, 234] width 66 height 33
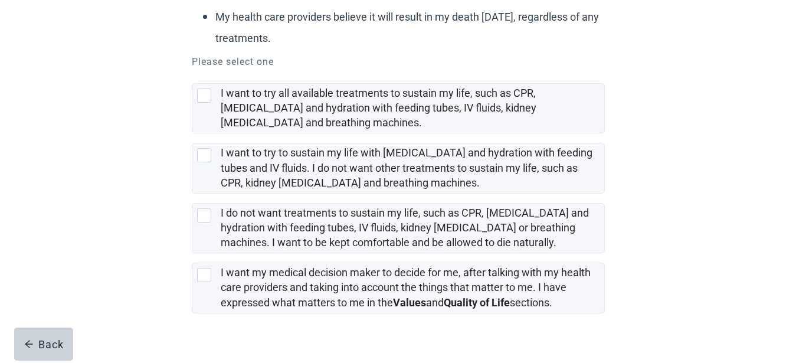
scroll to position [258, 0]
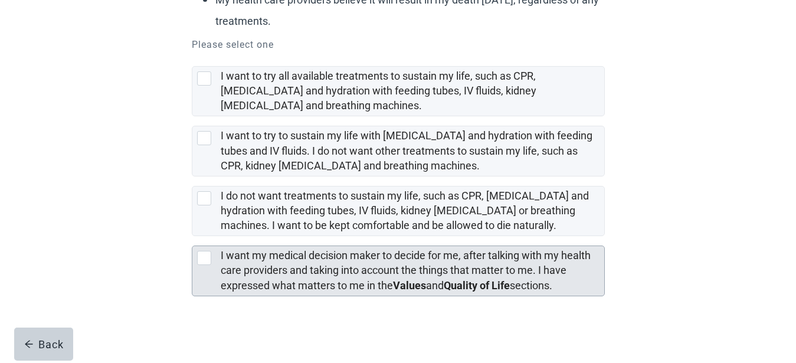
click at [205, 256] on div "[object Object], checkbox, not selected" at bounding box center [204, 258] width 14 height 14
click at [192, 237] on input "I want my medical decision maker to decide for me, after talking with my health…" at bounding box center [192, 236] width 1 height 1
checkbox input "true"
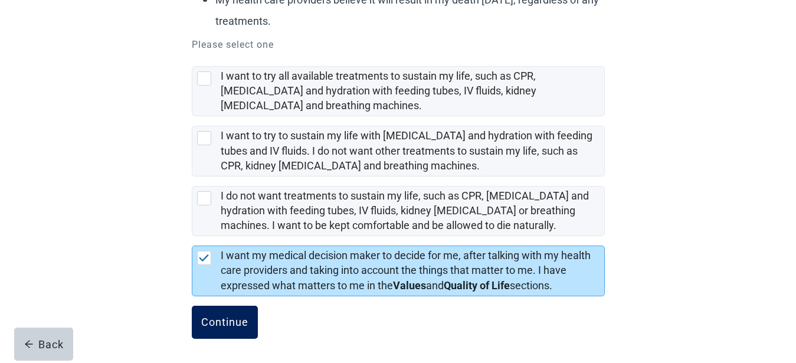
click at [230, 318] on div "Continue" at bounding box center [224, 322] width 47 height 12
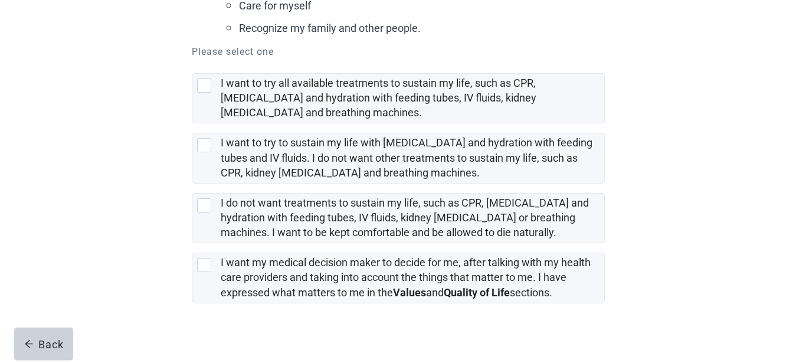
scroll to position [359, 0]
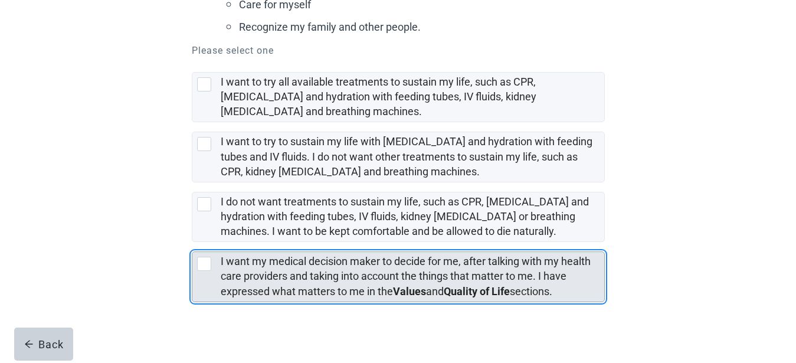
click at [203, 257] on div "[object Object], checkbox, not selected" at bounding box center [204, 264] width 14 height 14
click at [192, 243] on input "I want my medical decision maker to decide for me, after talking with my health…" at bounding box center [192, 242] width 1 height 1
checkbox input "true"
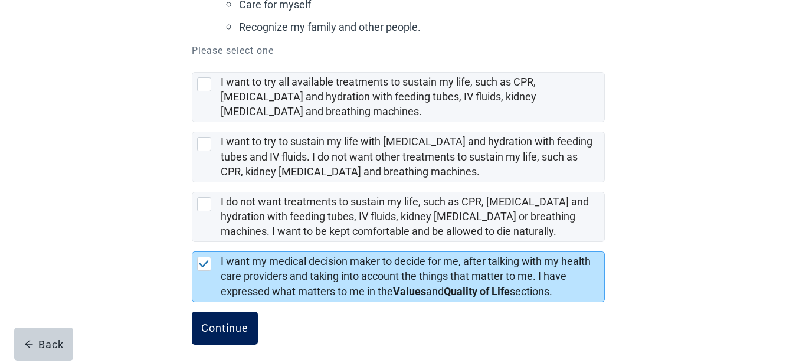
click at [218, 313] on button "Continue" at bounding box center [225, 328] width 66 height 33
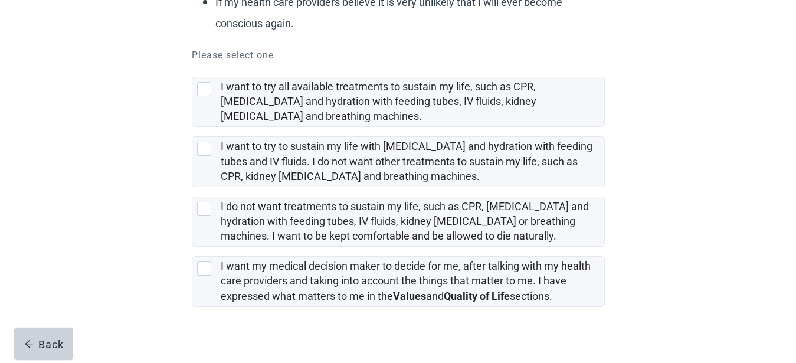
scroll to position [240, 0]
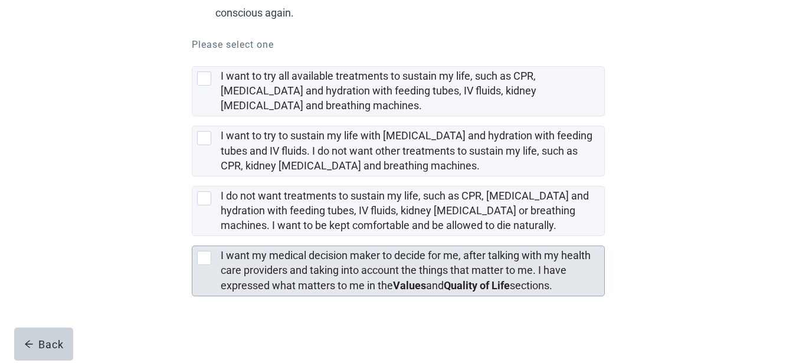
click at [203, 254] on div "[object Object], checkbox, not selected" at bounding box center [204, 258] width 14 height 14
click at [192, 237] on input "I want my medical decision maker to decide for me, after talking with my health…" at bounding box center [192, 236] width 1 height 1
checkbox input "true"
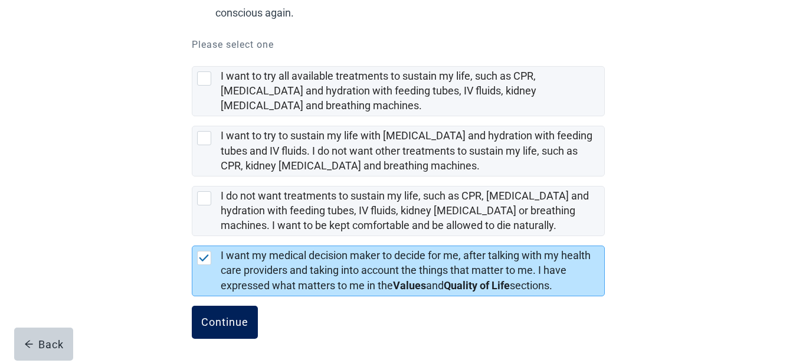
click at [212, 318] on div "Continue" at bounding box center [224, 322] width 47 height 12
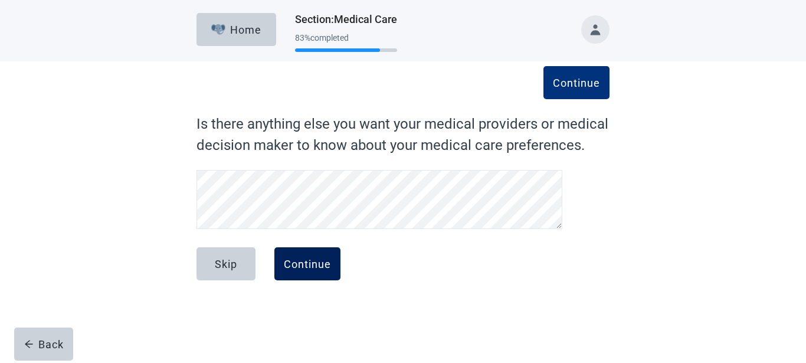
click at [294, 260] on div "Continue" at bounding box center [307, 264] width 47 height 12
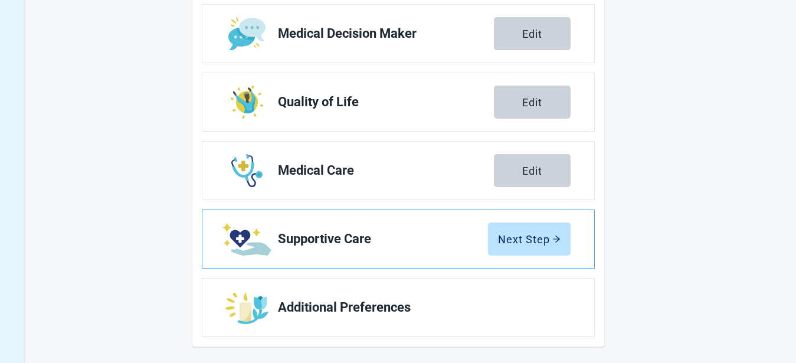
scroll to position [264, 0]
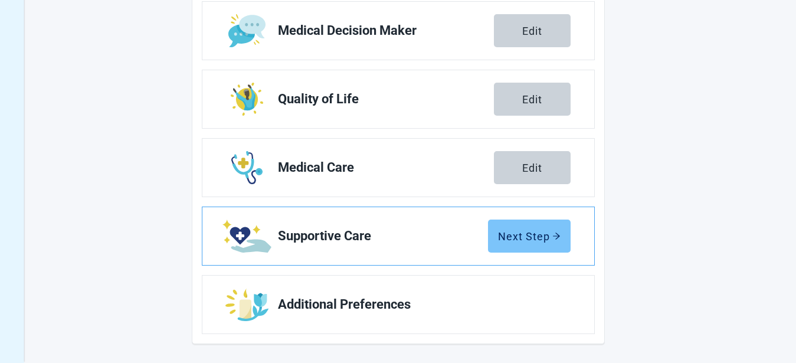
click at [512, 235] on div "Next Step" at bounding box center [529, 236] width 63 height 12
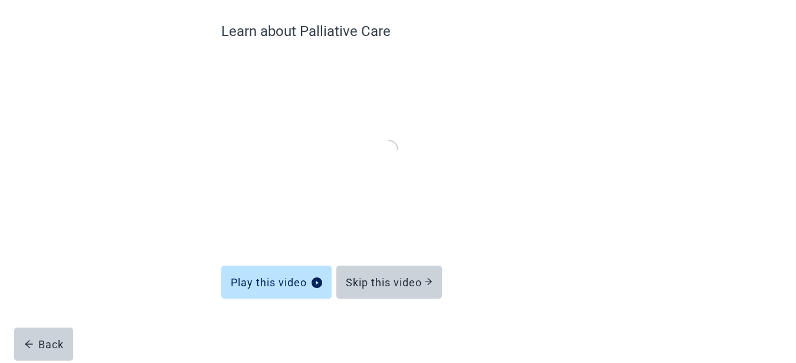
scroll to position [92, 0]
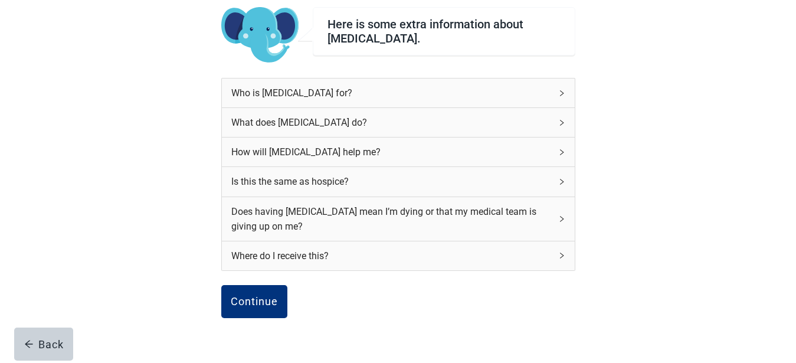
click at [561, 178] on div "Is this the same as hospice?" at bounding box center [398, 181] width 353 height 29
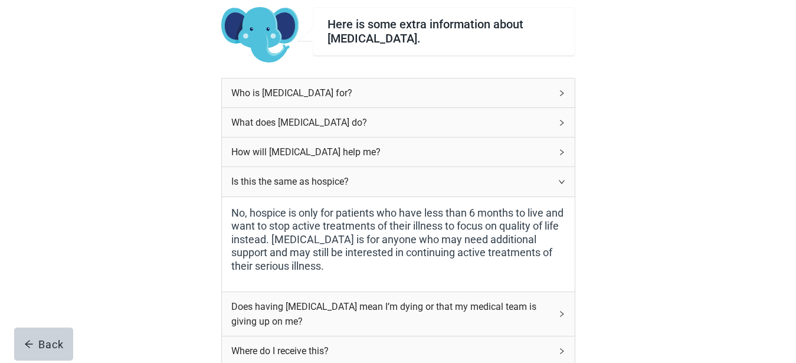
click at [560, 149] on icon "right" at bounding box center [561, 152] width 7 height 7
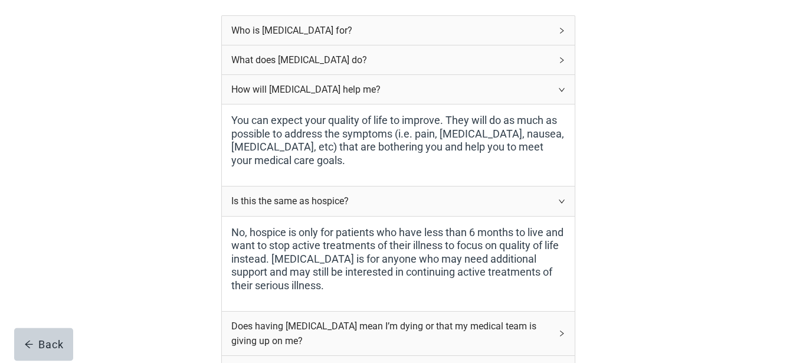
scroll to position [333, 0]
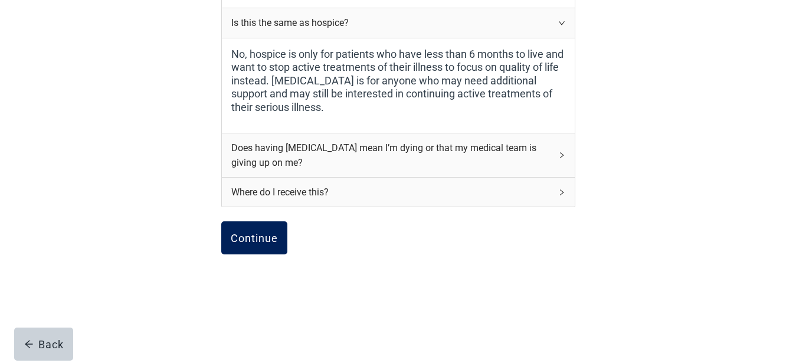
click at [258, 247] on button "Continue" at bounding box center [254, 237] width 66 height 33
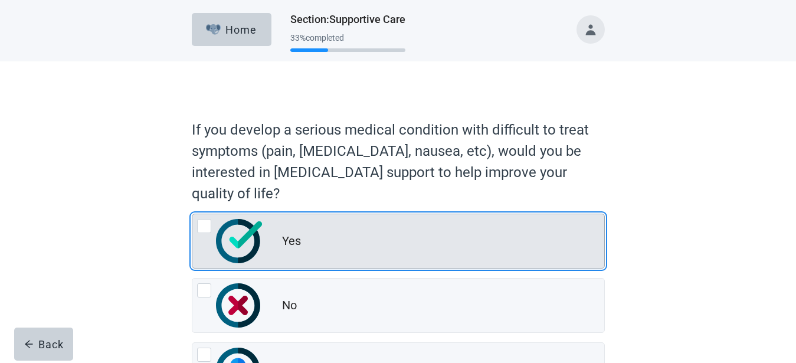
scroll to position [60, 0]
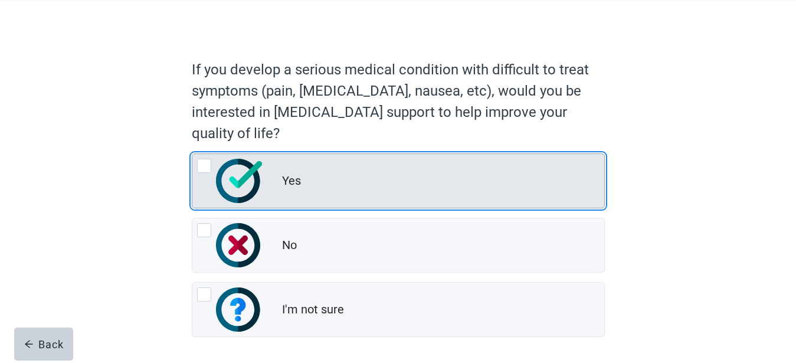
click at [204, 166] on div "Yes, radio button, not checked" at bounding box center [204, 166] width 14 height 14
click at [192, 154] on input "Yes" at bounding box center [192, 153] width 1 height 1
radio input "true"
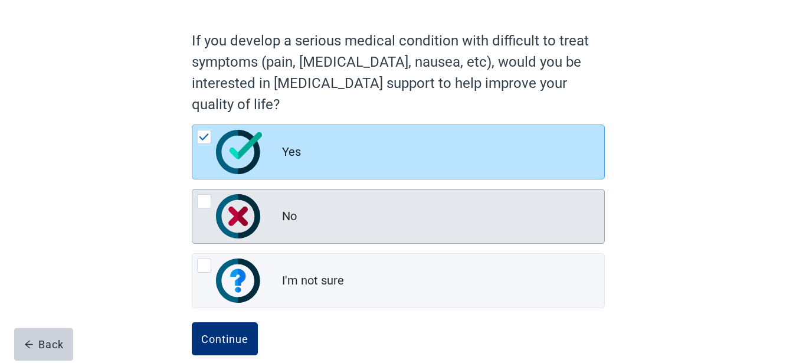
scroll to position [107, 0]
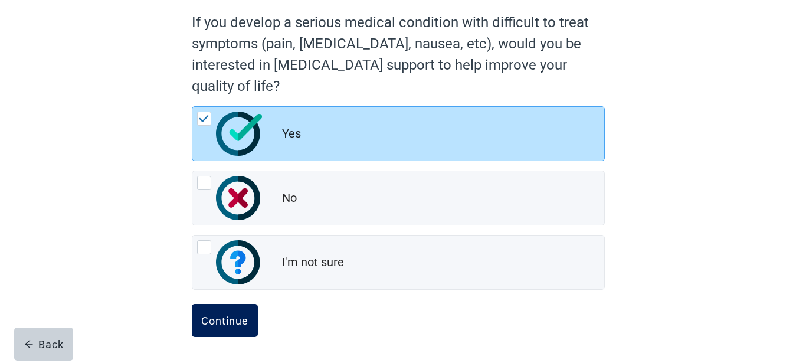
click at [216, 317] on div "Continue" at bounding box center [224, 321] width 47 height 12
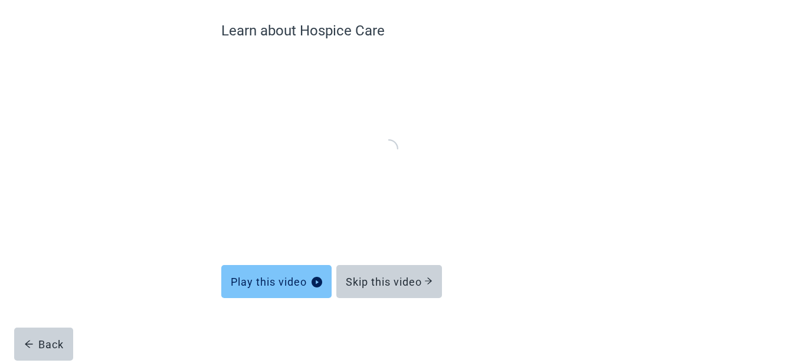
scroll to position [92, 0]
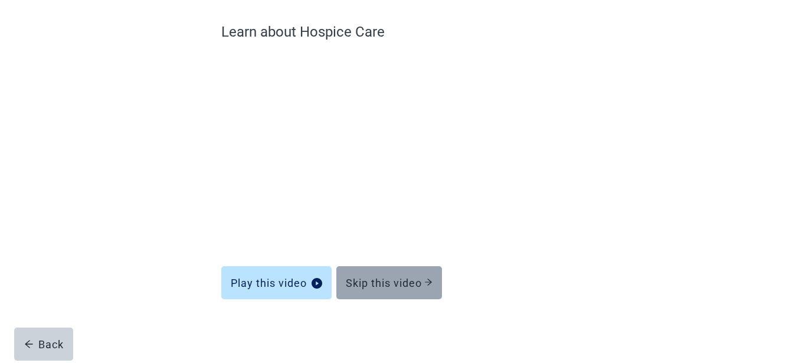
click at [378, 278] on div "Skip this video" at bounding box center [389, 283] width 87 height 12
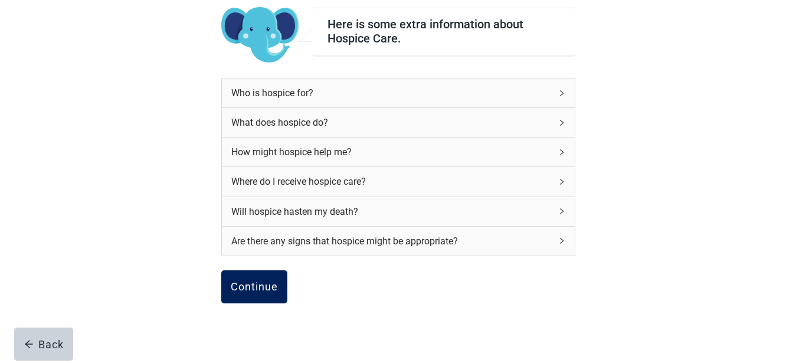
click at [254, 281] on div "Continue" at bounding box center [254, 287] width 47 height 12
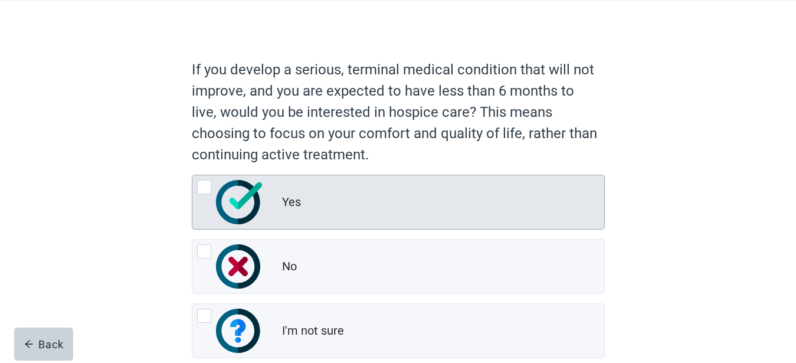
scroll to position [129, 0]
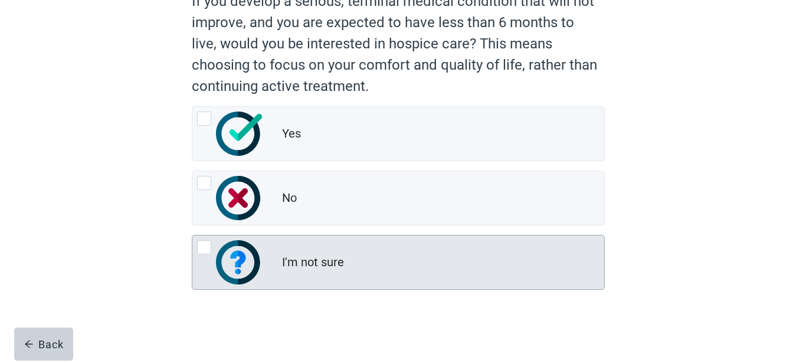
click at [205, 244] on div "I'm not sure, radio button, not checked" at bounding box center [204, 247] width 14 height 14
click at [192, 235] on input "I'm not sure" at bounding box center [192, 235] width 1 height 1
radio input "true"
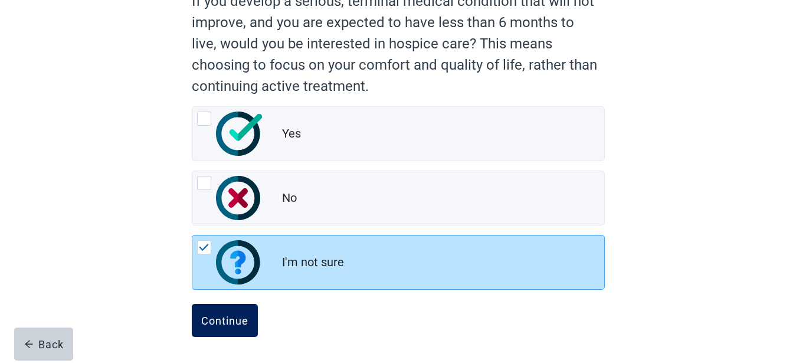
click at [225, 315] on div "Continue" at bounding box center [224, 321] width 47 height 12
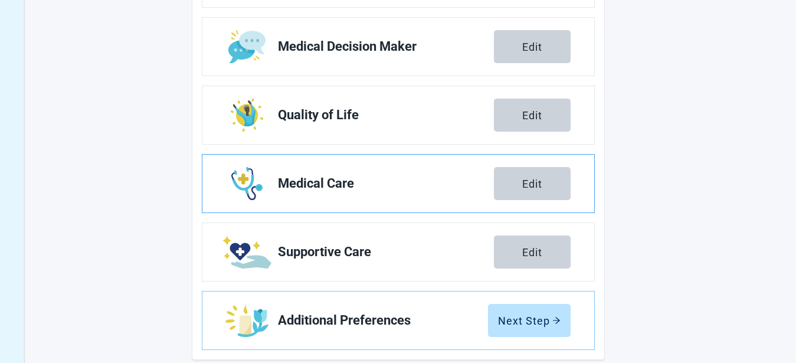
scroll to position [264, 0]
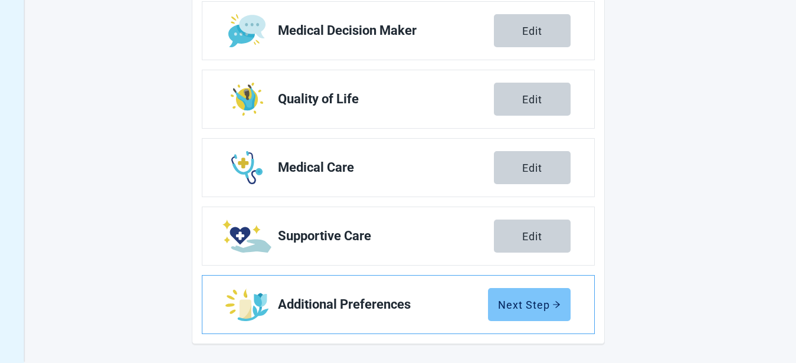
click at [525, 299] on div "Next Step" at bounding box center [529, 305] width 63 height 12
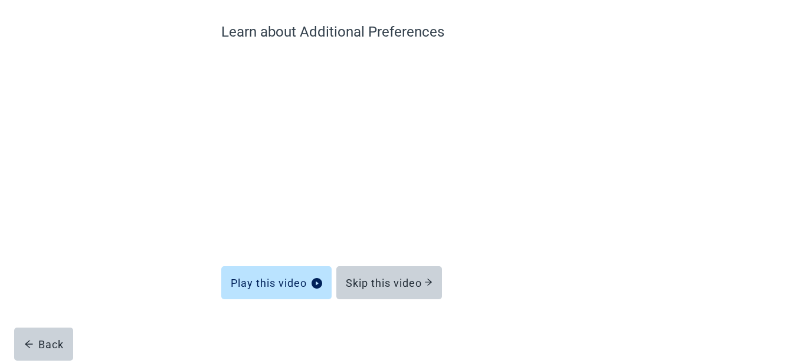
scroll to position [92, 0]
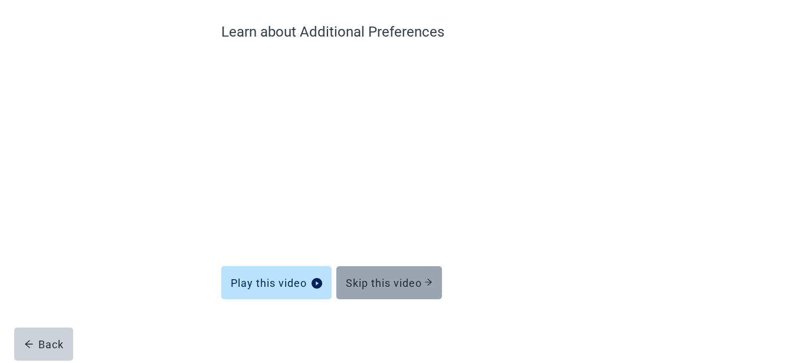
click at [379, 280] on div "Skip this video" at bounding box center [389, 283] width 87 height 12
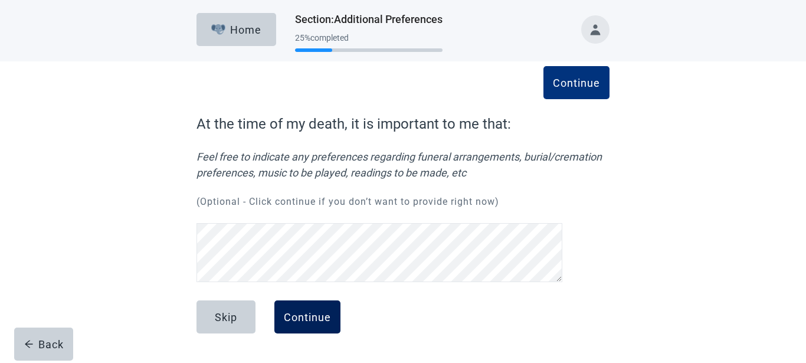
click at [314, 306] on button "Continue" at bounding box center [307, 316] width 66 height 33
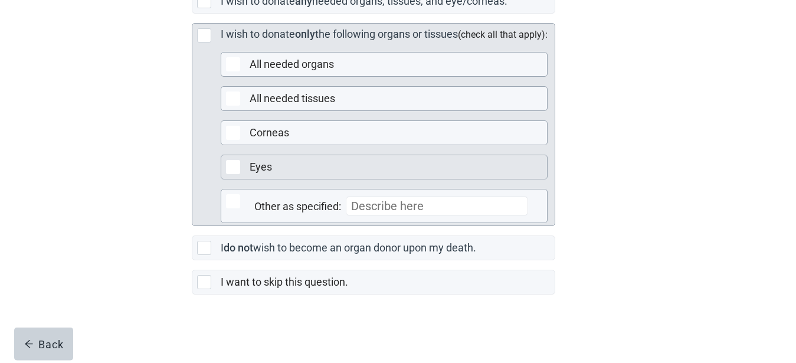
scroll to position [361, 0]
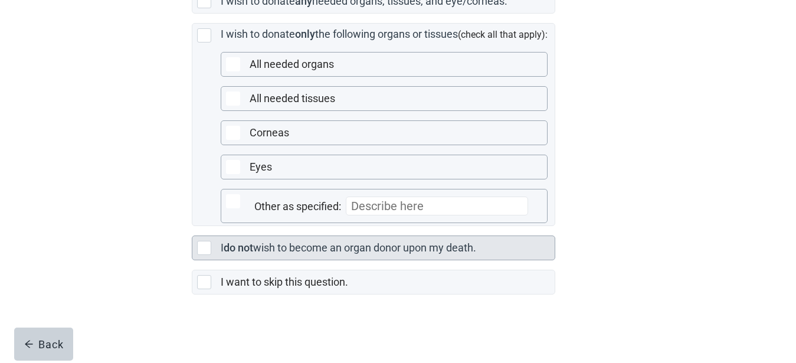
click at [205, 248] on div "Main content" at bounding box center [204, 248] width 14 height 14
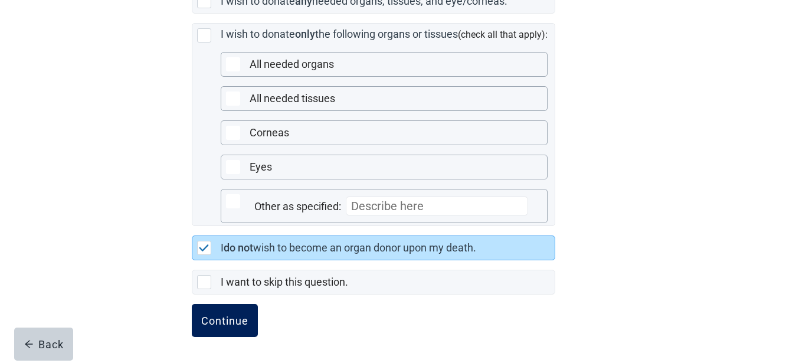
click at [225, 322] on div "Continue" at bounding box center [224, 321] width 47 height 12
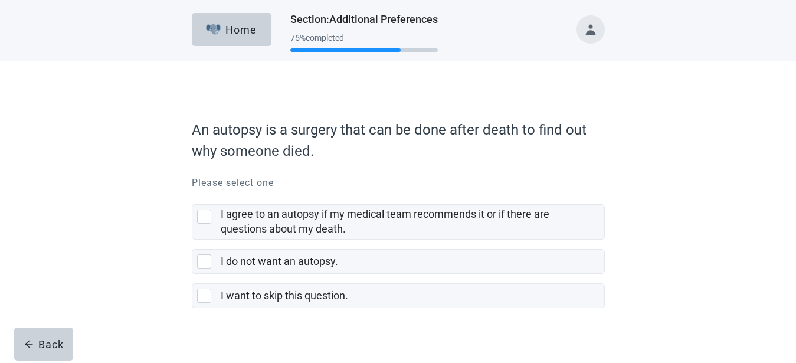
scroll to position [14, 0]
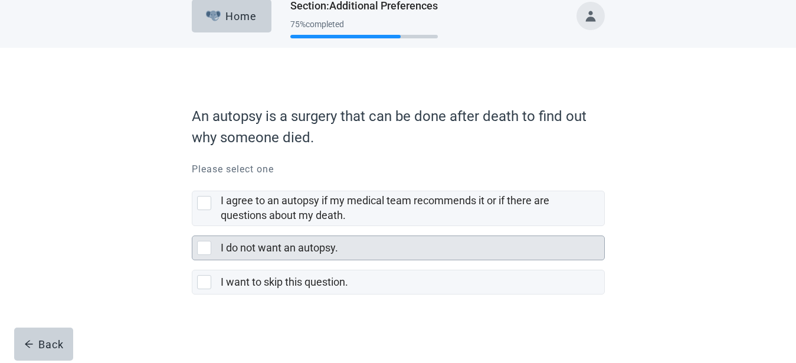
click at [206, 244] on div "I do not want an autopsy., checkbox, not selected" at bounding box center [204, 248] width 14 height 14
click at [192, 227] on input "I do not want an autopsy." at bounding box center [192, 226] width 1 height 1
checkbox input "true"
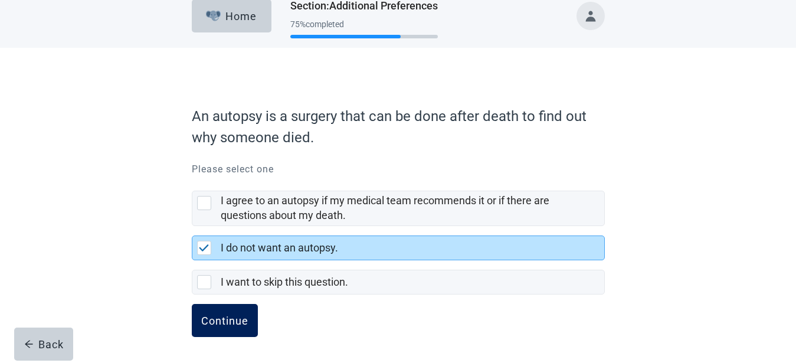
click at [230, 318] on div "Continue" at bounding box center [224, 321] width 47 height 12
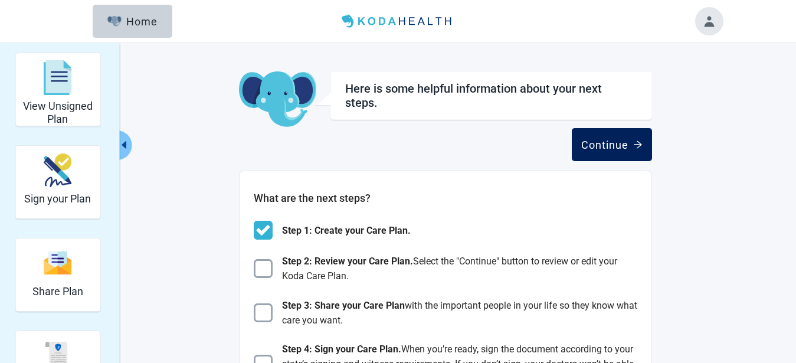
click at [605, 139] on div "Continue" at bounding box center [611, 145] width 61 height 12
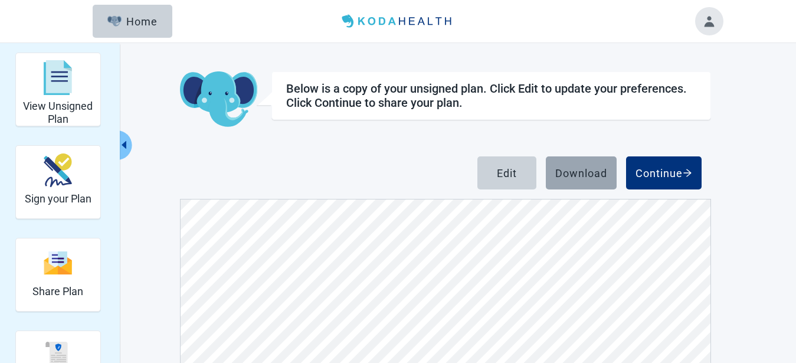
scroll to position [1278, 0]
click at [580, 171] on div "Download" at bounding box center [581, 173] width 52 height 12
